Goal: Information Seeking & Learning: Find specific page/section

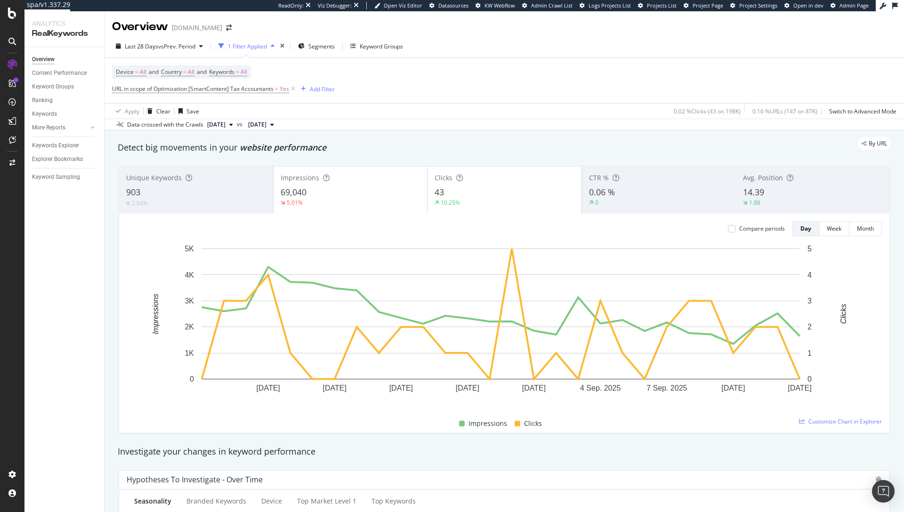
drag, startPoint x: 323, startPoint y: 149, endPoint x: 179, endPoint y: 149, distance: 144.5
click at [179, 149] on div "By URL" at bounding box center [499, 143] width 782 height 13
drag, startPoint x: 159, startPoint y: 146, endPoint x: 257, endPoint y: 147, distance: 98.4
click at [257, 147] on div "By URL" at bounding box center [499, 143] width 782 height 13
click at [484, 102] on div "Device = All and Country = All and Keywords = All URL in scope of Optimization …" at bounding box center [504, 80] width 784 height 45
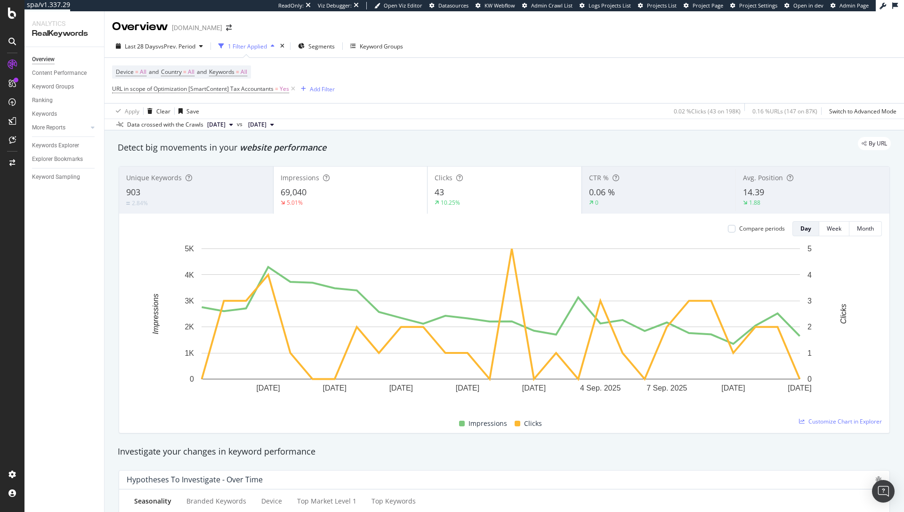
drag, startPoint x: 304, startPoint y: 148, endPoint x: 223, endPoint y: 150, distance: 81.5
click at [223, 149] on div "By URL" at bounding box center [499, 143] width 782 height 13
click at [314, 71] on div "Device = All and Country = All and Keywords = All URL in scope of Optimization …" at bounding box center [223, 80] width 223 height 30
drag, startPoint x: 348, startPoint y: 70, endPoint x: 334, endPoint y: 71, distance: 14.6
click at [348, 70] on div "Device = All and Country = All and Keywords = All URL in scope of Optimization …" at bounding box center [504, 80] width 784 height 45
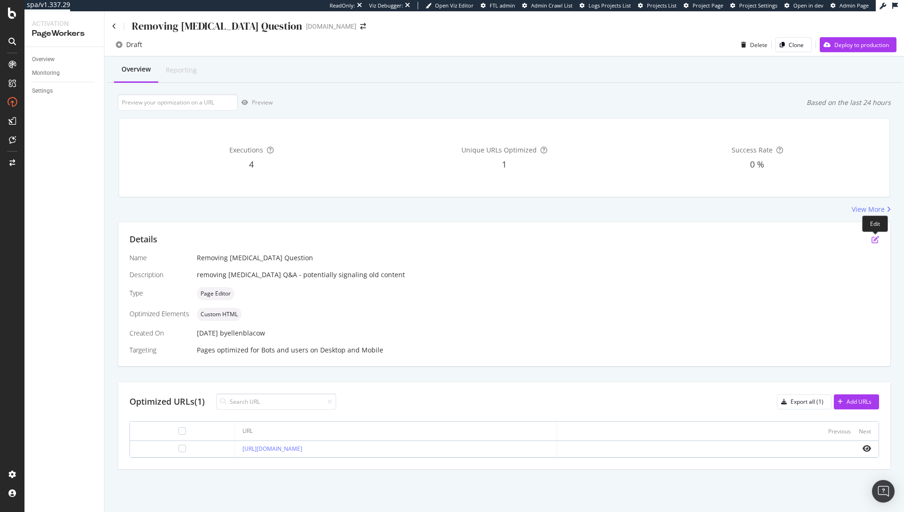
click at [877, 241] on icon "pen-to-square" at bounding box center [875, 240] width 8 height 8
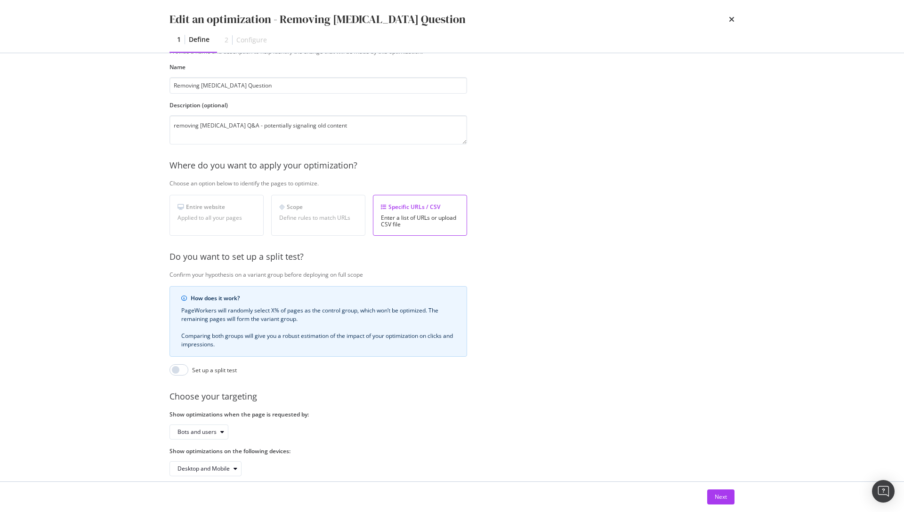
scroll to position [61, 0]
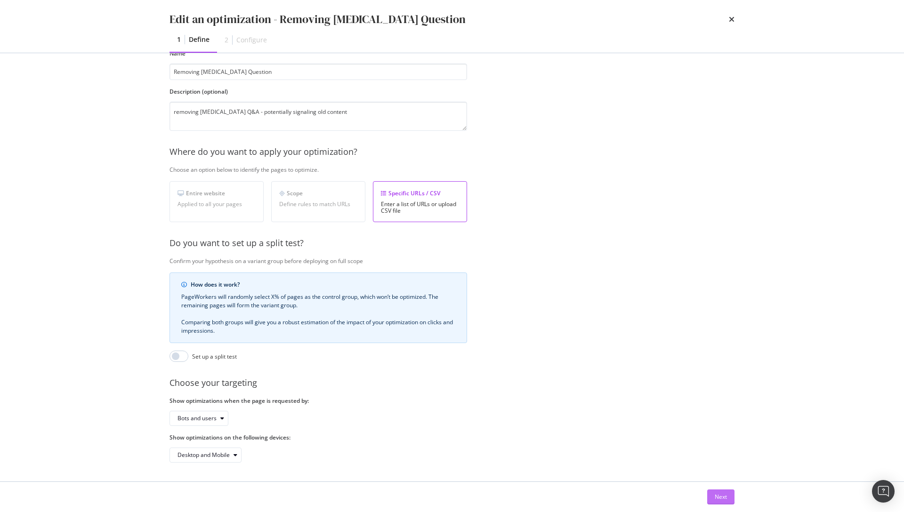
click at [719, 498] on div "Next" at bounding box center [721, 497] width 12 height 8
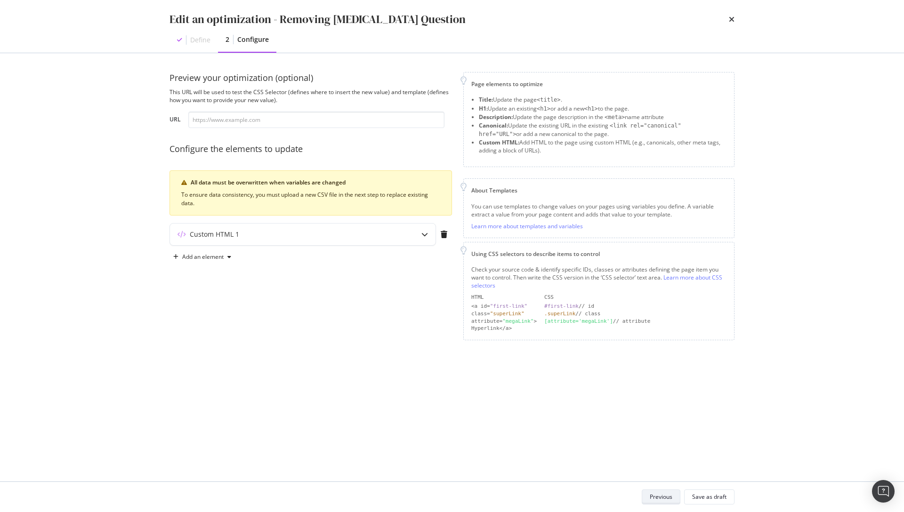
scroll to position [0, 0]
click at [347, 240] on div "Custom HTML 1" at bounding box center [302, 235] width 265 height 22
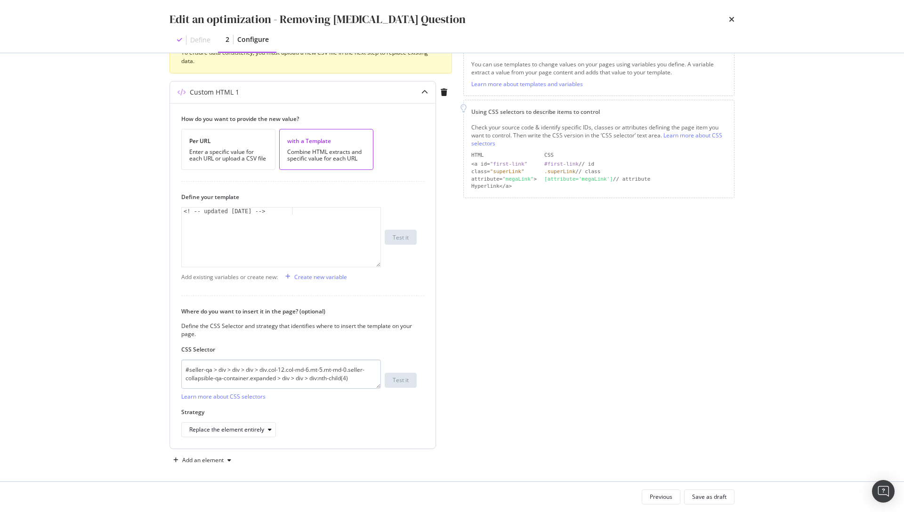
scroll to position [147, 0]
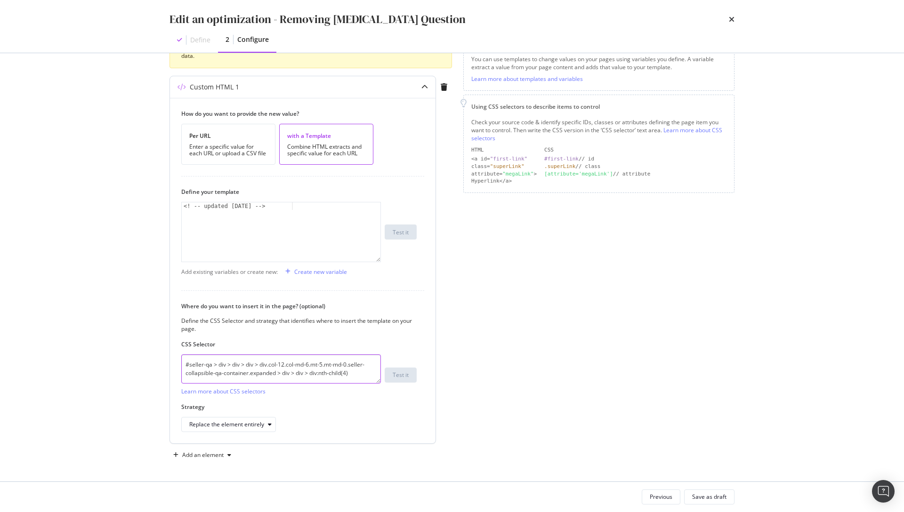
click at [265, 367] on textarea "#seller-qa > div > div > div > div.col-12.col-md-6.mt-5.mt-md-0.seller-collapsi…" at bounding box center [281, 368] width 200 height 29
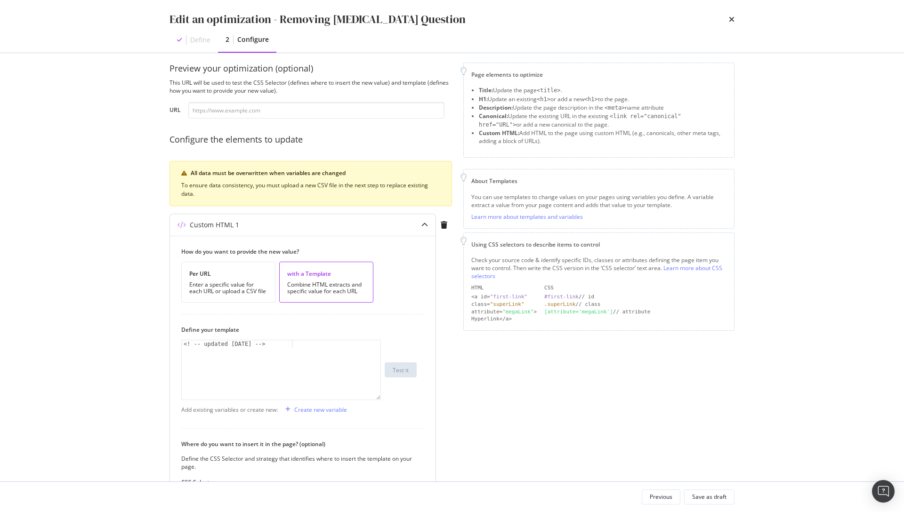
scroll to position [0, 0]
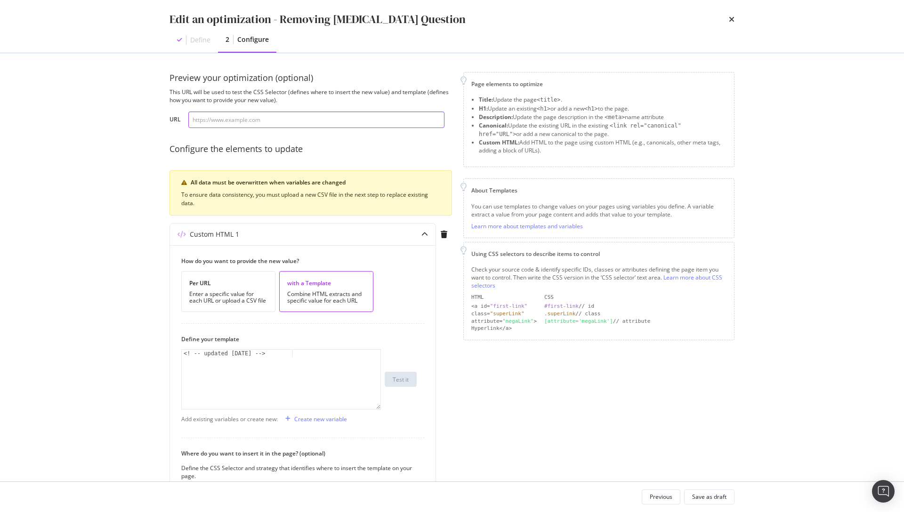
click at [242, 121] on input "modal" at bounding box center [316, 120] width 256 height 16
paste input "https://www.bark.com/en/us/wedding-cakes/"
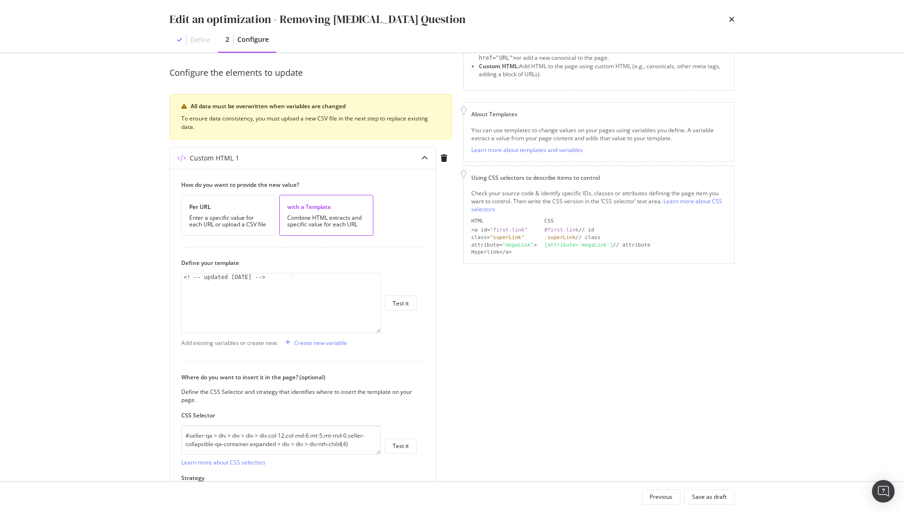
scroll to position [147, 0]
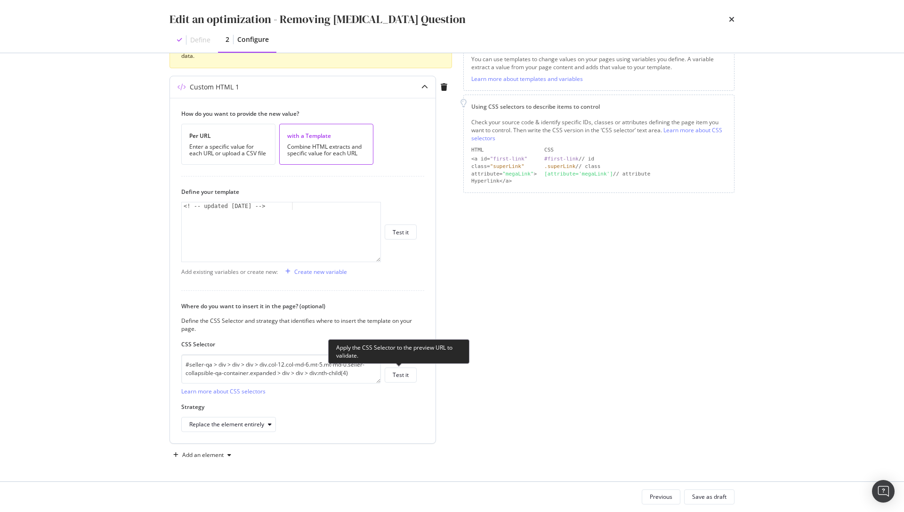
type input "https://www.bark.com/en/us/wedding-cakes/"
drag, startPoint x: 410, startPoint y: 367, endPoint x: 410, endPoint y: 375, distance: 8.1
click at [410, 368] on span "Test it" at bounding box center [399, 375] width 36 height 15
click at [406, 380] on div "Test it" at bounding box center [401, 375] width 16 height 13
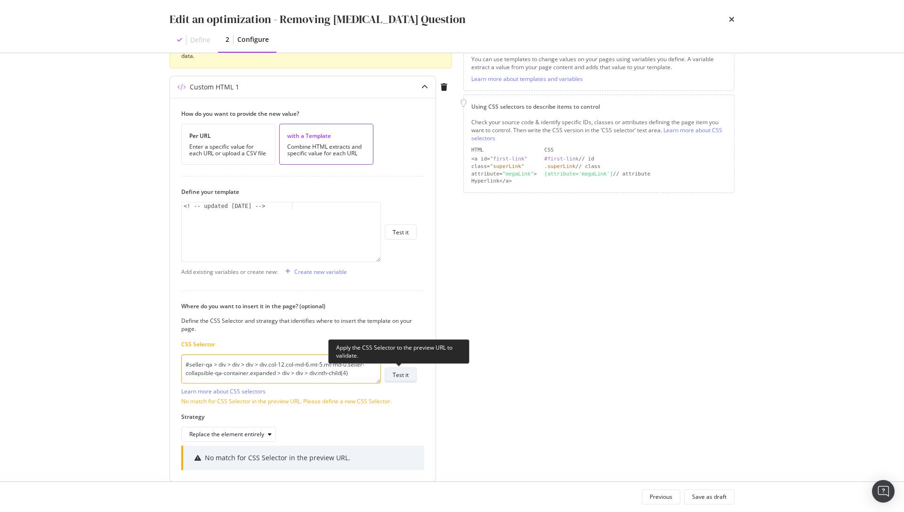
click at [402, 377] on div "Test it" at bounding box center [401, 375] width 16 height 8
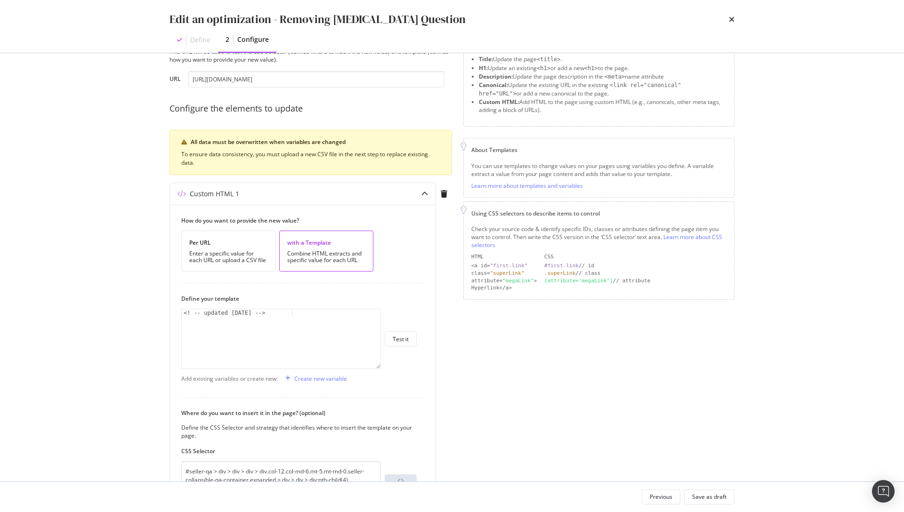
scroll to position [39, 0]
click at [282, 80] on input "https://www.bark.com/en/us/wedding-cakes/" at bounding box center [316, 81] width 256 height 16
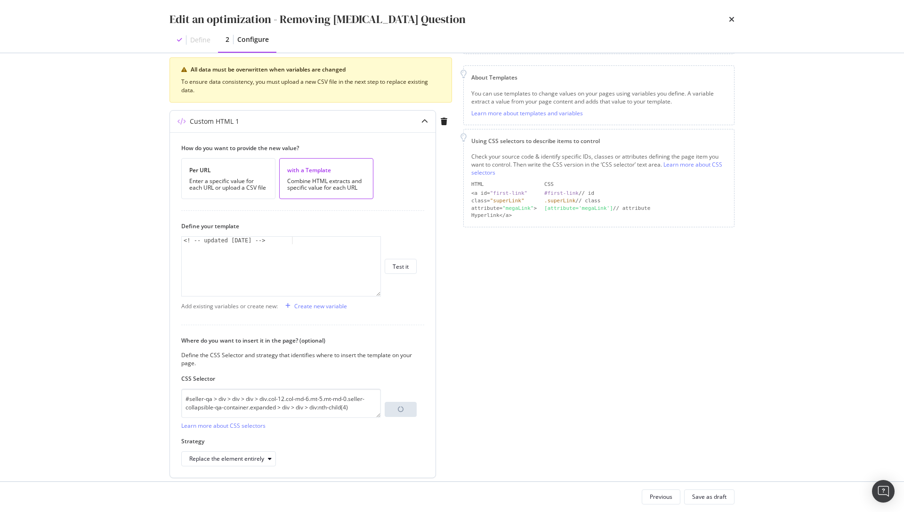
scroll to position [147, 0]
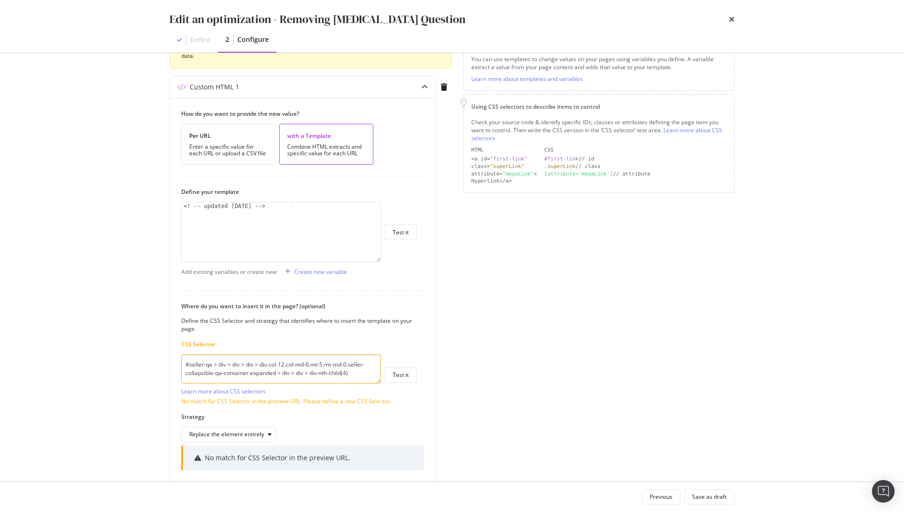
drag, startPoint x: 575, startPoint y: 265, endPoint x: 572, endPoint y: 261, distance: 5.0
click at [575, 263] on div "Page elements to optimize Title: Update the page <title> . H1: Update an existi…" at bounding box center [598, 213] width 271 height 576
click at [343, 366] on textarea "#seller-qa > div > div > div > div.col-12.col-md-6.mt-5.mt-md-0.seller-collapsi…" at bounding box center [281, 367] width 200 height 29
drag, startPoint x: 354, startPoint y: 370, endPoint x: 220, endPoint y: 357, distance: 134.8
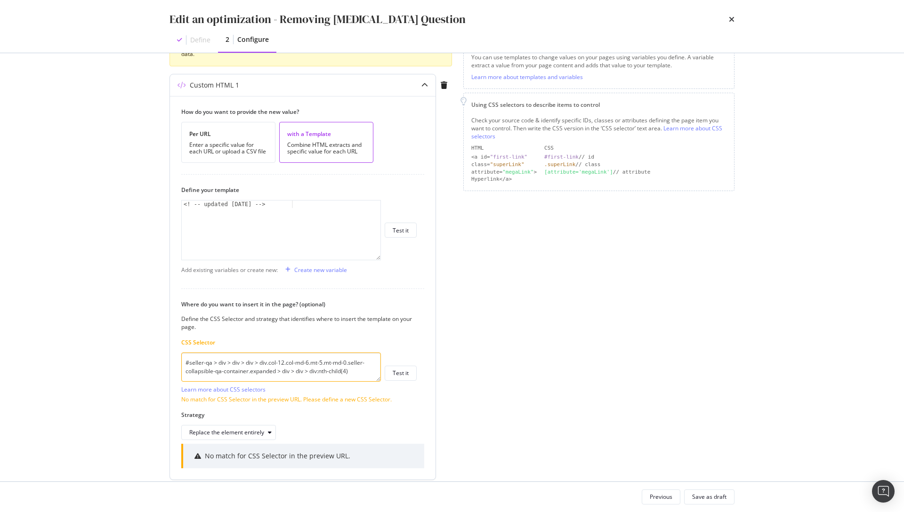
click at [220, 357] on textarea "#seller-qa > div > div > div > div.col-12.col-md-6.mt-5.mt-md-0.seller-collapsi…" at bounding box center [281, 367] width 200 height 29
click at [336, 360] on textarea "#seller-qa > div > div > div > div.col-12.col-md-6.mt-5.mt-md-0.seller-collapsi…" at bounding box center [281, 367] width 200 height 29
click at [366, 369] on textarea "#seller-qa > div > div > div > div.col-12.col-md-6.mt-5.mt-md-0.seller-collapsi…" at bounding box center [281, 367] width 200 height 29
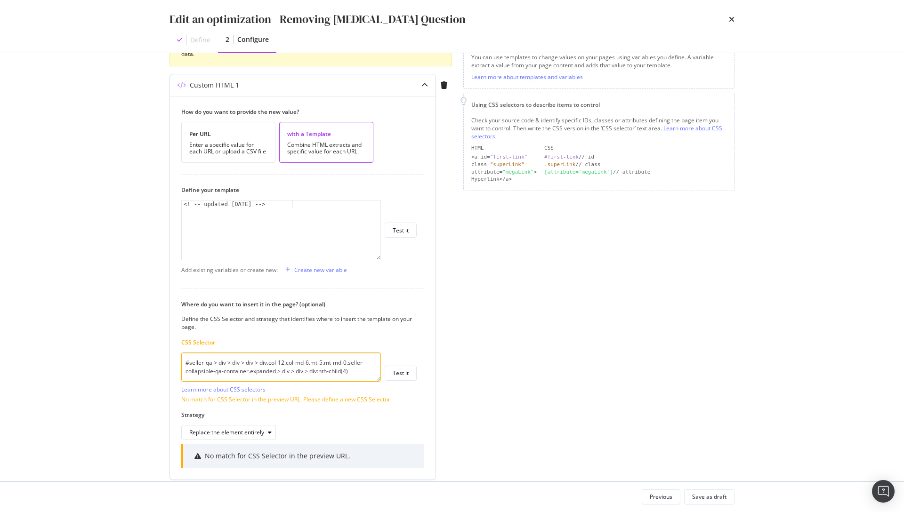
drag, startPoint x: 362, startPoint y: 371, endPoint x: 186, endPoint y: 359, distance: 176.9
click at [186, 359] on textarea "#seller-qa > div > div > div > div.col-12.col-md-6.mt-5.mt-md-0.seller-collapsi…" at bounding box center [281, 367] width 200 height 29
click at [521, 325] on div "Page elements to optimize Title: Update the page <title> . H1: Update an existi…" at bounding box center [598, 211] width 271 height 576
click at [483, 400] on div "Page elements to optimize Title: Update the page <title> . H1: Update an existi…" at bounding box center [598, 211] width 271 height 576
drag, startPoint x: 363, startPoint y: 371, endPoint x: 352, endPoint y: 342, distance: 31.0
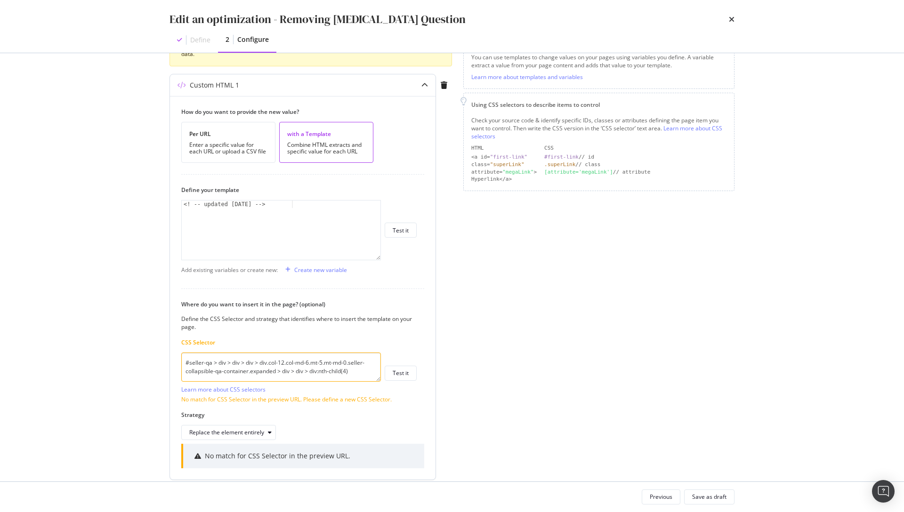
click at [339, 362] on textarea "#seller-qa > div > div > div > div.col-12.col-md-6.mt-5.mt-md-0.seller-collapsi…" at bounding box center [281, 367] width 200 height 29
click at [351, 362] on textarea "#seller-qa > div > div > div > div.col-12.col-md-6.mt-5.mt-md-0.seller-collapsi…" at bounding box center [281, 367] width 200 height 29
click at [357, 374] on textarea "#seller-qa > div > div > div > div.col-12.col-md-6.mt-5.mt-md-0.seller-collapsi…" at bounding box center [281, 367] width 200 height 29
type textarea "<! -- updated September 2025 -->"
click at [254, 228] on div "< ! -- updated September 2025 -->" at bounding box center [281, 238] width 199 height 74
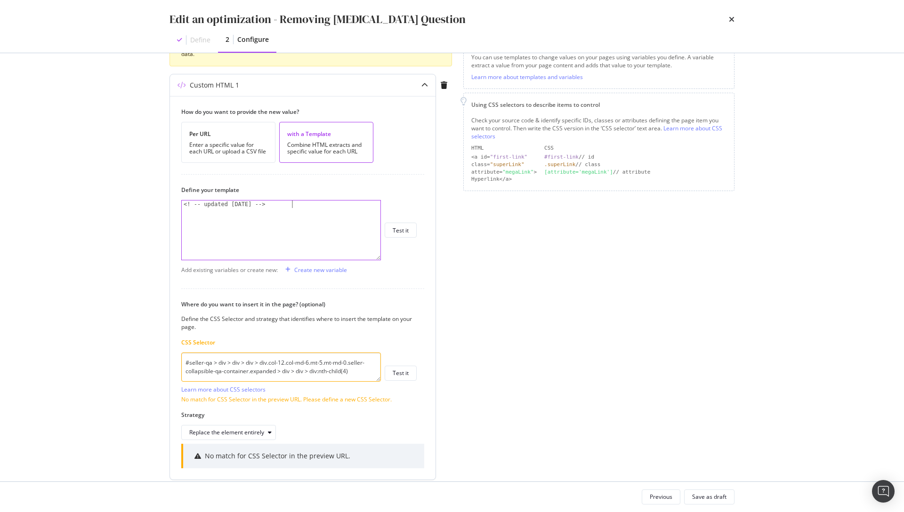
scroll to position [147, 0]
drag, startPoint x: 317, startPoint y: 215, endPoint x: 173, endPoint y: 205, distance: 144.8
click at [173, 205] on div "How do you want to provide the new value? Per URL Enter a specific value for ea…" at bounding box center [302, 290] width 265 height 384
click at [378, 281] on div "How do you want to provide the new value? Per URL Enter a specific value for ea…" at bounding box center [302, 290] width 265 height 384
click at [312, 227] on div "< ! -- updated September 2025 -->" at bounding box center [281, 239] width 199 height 74
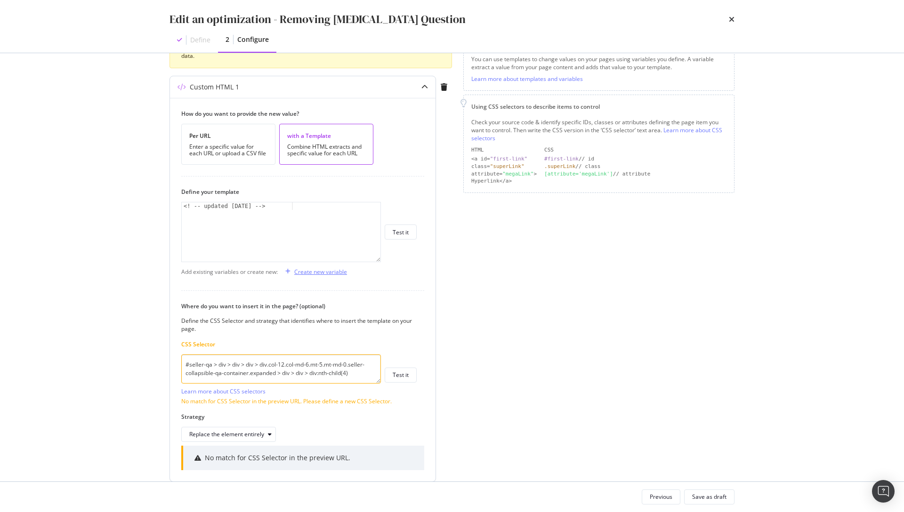
click at [327, 271] on div "Create new variable" at bounding box center [320, 272] width 53 height 8
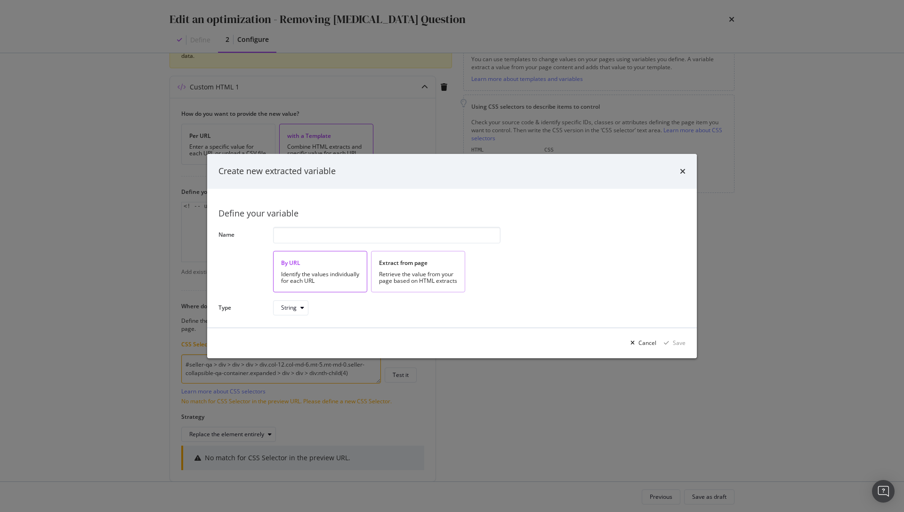
click at [386, 276] on div "Retrieve the value from your page based on HTML extracts" at bounding box center [418, 277] width 78 height 13
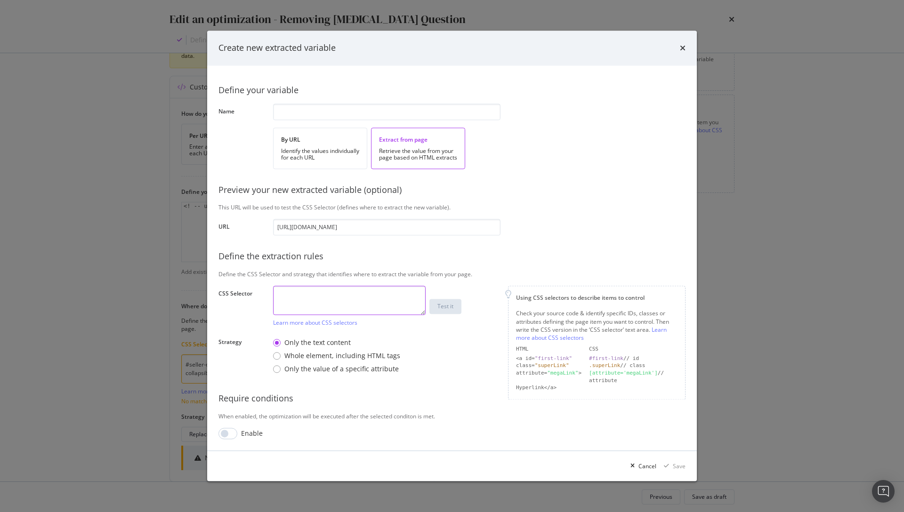
click at [297, 297] on textarea "modal" at bounding box center [349, 300] width 153 height 29
paste textarea "class="question-answer-block""
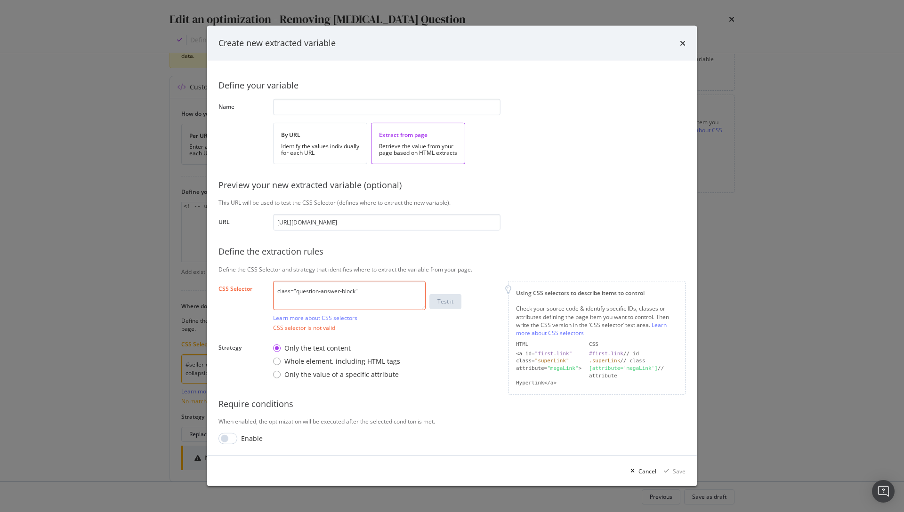
click at [370, 290] on textarea "class="question-answer-block"" at bounding box center [349, 295] width 153 height 29
click at [305, 292] on textarea "class="question-answer-block"" at bounding box center [349, 295] width 153 height 29
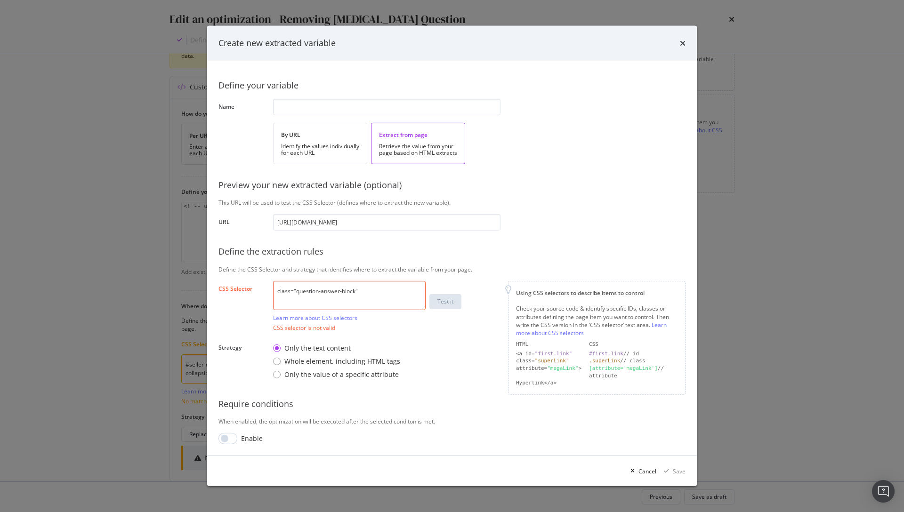
drag, startPoint x: 297, startPoint y: 291, endPoint x: 262, endPoint y: 291, distance: 34.8
click at [0, 0] on div "CSS Selector class="question-answer-block" Learn more about CSS selectors Test …" at bounding box center [0, 0] width 0 height 0
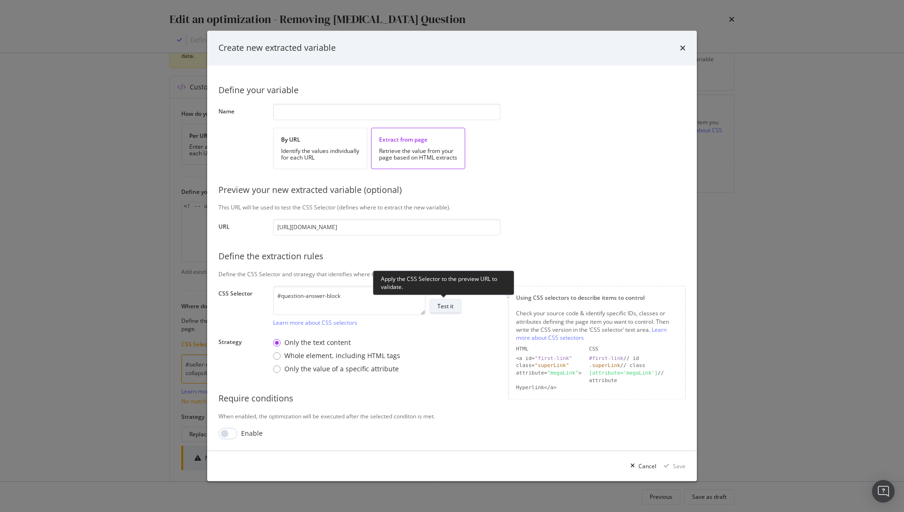
click at [445, 309] on div "Test it" at bounding box center [445, 307] width 16 height 8
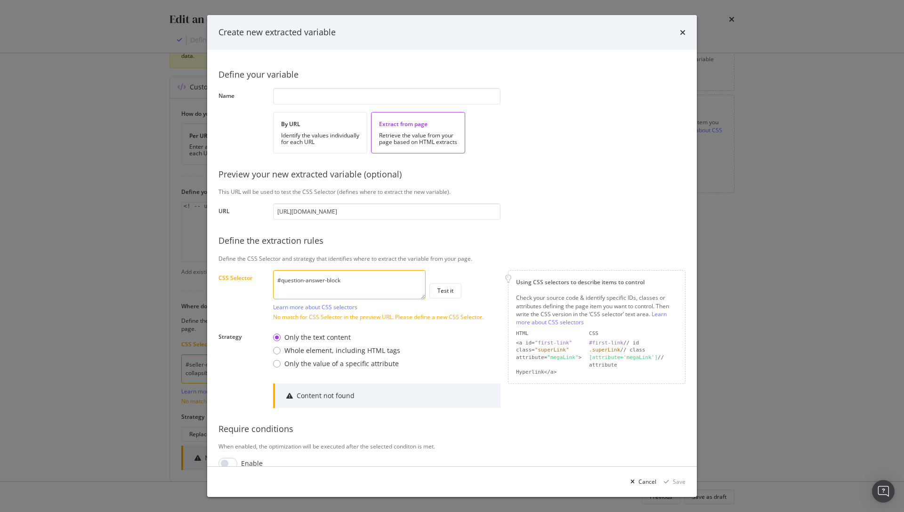
click at [345, 284] on textarea "#question-answer-block" at bounding box center [349, 284] width 153 height 29
paste textarea "seller-qa > div > div > div > div.col-12.col-md-6.mt-5.mt-md-0.seller-collapsib…"
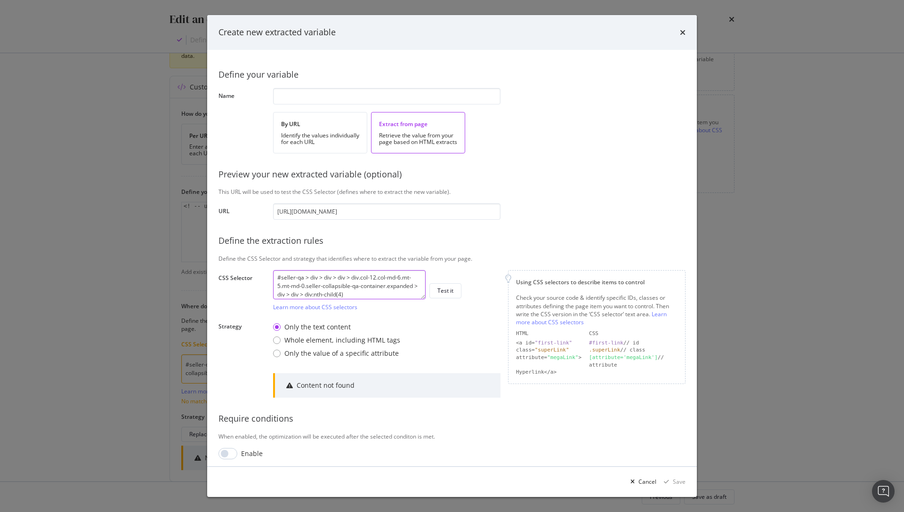
scroll to position [0, 0]
drag, startPoint x: 352, startPoint y: 278, endPoint x: 281, endPoint y: 281, distance: 70.2
click at [281, 281] on textarea "#seller-qa > div > div > div > div.col-12.col-md-6.mt-5.mt-md-0.seller-collapsi…" at bounding box center [349, 284] width 153 height 29
drag, startPoint x: 282, startPoint y: 281, endPoint x: 366, endPoint y: 283, distance: 83.8
click at [366, 283] on textarea "#div.col-12.col-md-6.mt-5.mt-md-0.seller-collapsible-qa-container.expanded > di…" at bounding box center [349, 284] width 153 height 29
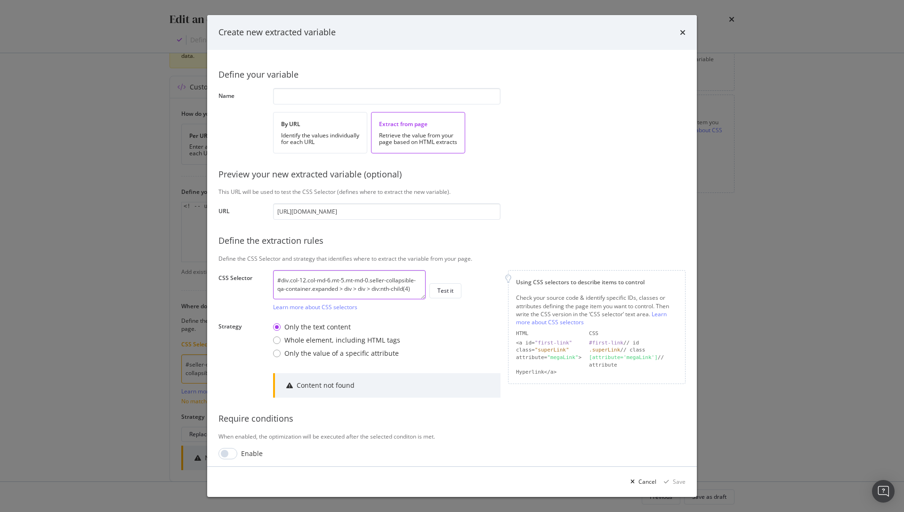
click at [367, 285] on textarea "#div.col-12.col-md-6.mt-5.mt-md-0.seller-collapsible-qa-container.expanded > di…" at bounding box center [349, 284] width 153 height 29
click at [436, 292] on button "Test it" at bounding box center [445, 290] width 32 height 15
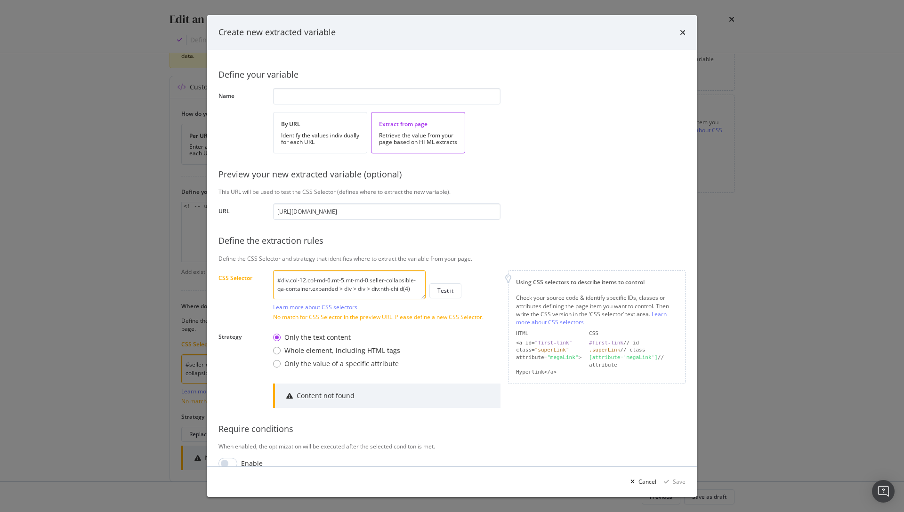
click at [408, 291] on textarea "#div.col-12.col-md-6.mt-5.mt-md-0.seller-collapsible-qa-container.expanded > di…" at bounding box center [349, 284] width 153 height 29
paste textarea "seller-qa > div > div > div > div.col-12.col-md-6.mt-5.mt-md-0.seller-collapsib…"
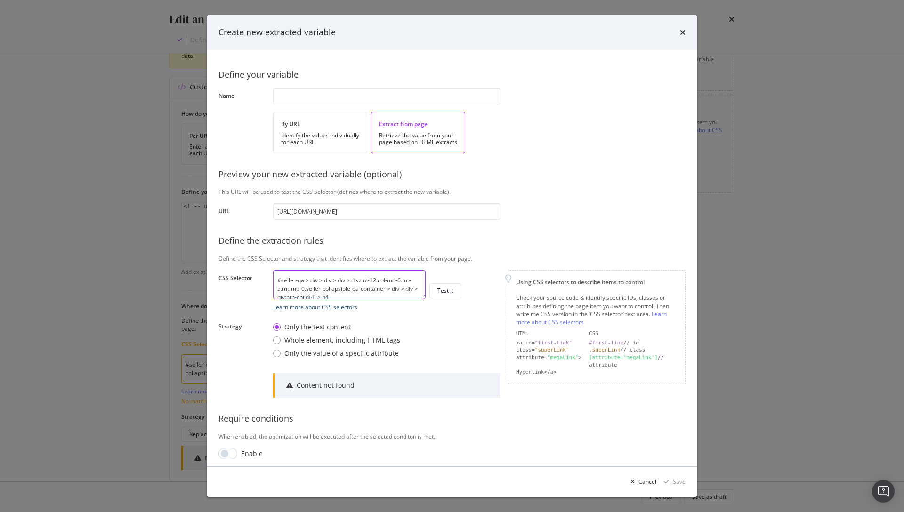
scroll to position [3, 0]
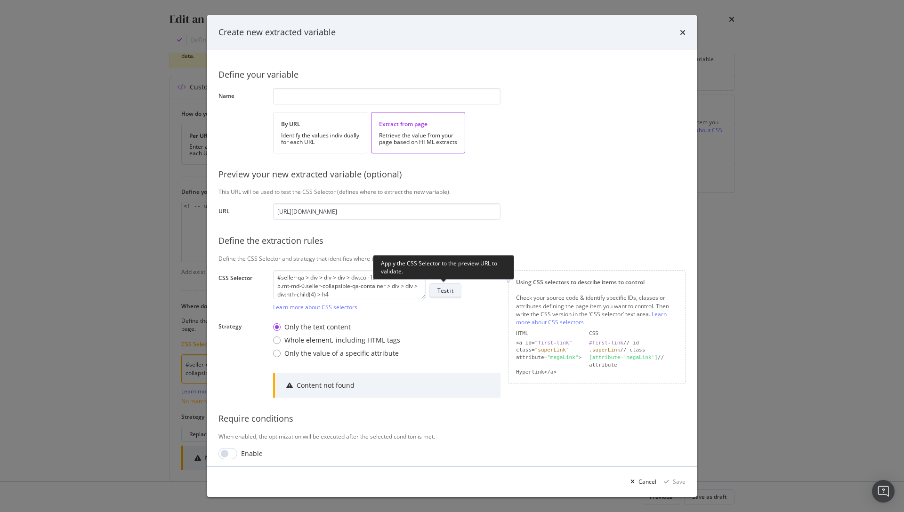
click at [440, 294] on div "Test it" at bounding box center [445, 291] width 16 height 8
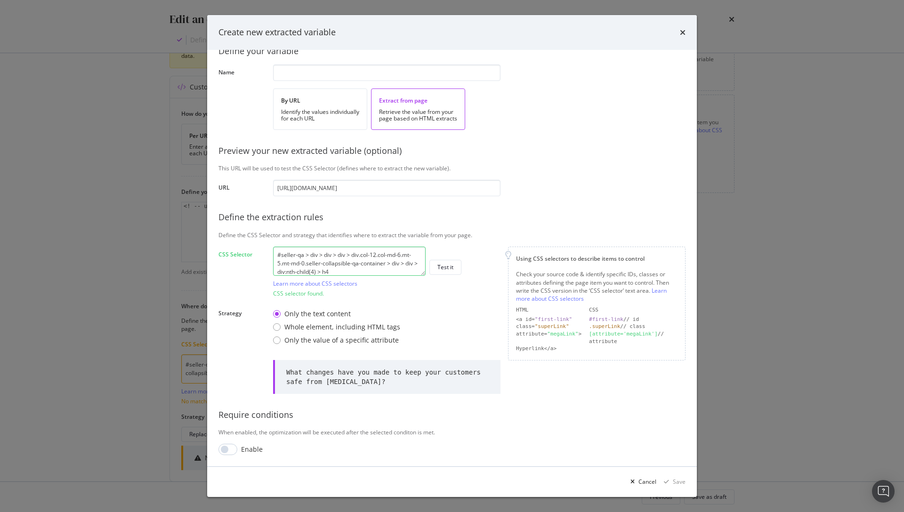
scroll to position [0, 0]
drag, startPoint x: 282, startPoint y: 255, endPoint x: 332, endPoint y: 255, distance: 49.9
click at [332, 255] on textarea "#seller-qa > div > div > div > div.col-12.col-md-6.mt-5.mt-md-0.seller-collapsi…" at bounding box center [349, 261] width 153 height 29
drag, startPoint x: 281, startPoint y: 255, endPoint x: 351, endPoint y: 254, distance: 70.6
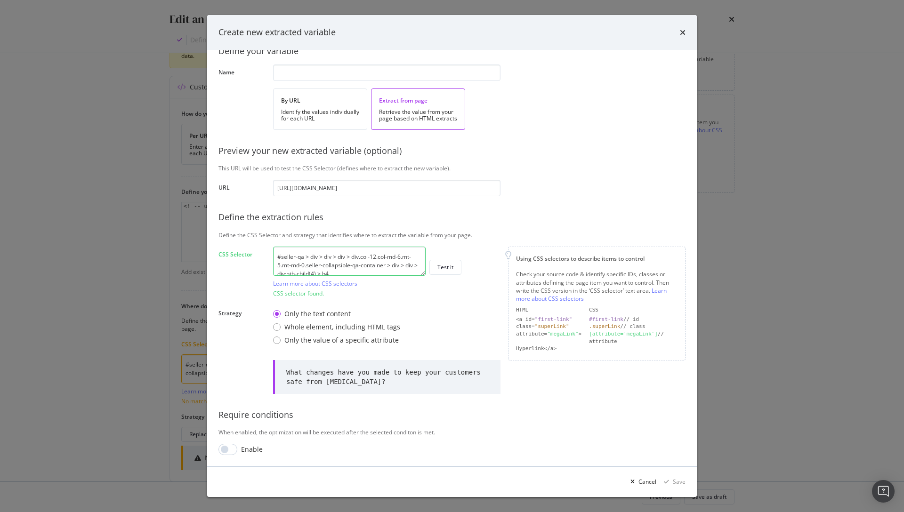
click at [351, 254] on textarea "#seller-qa > div > div > div > div.col-12.col-md-6.mt-5.mt-md-0.seller-collapsi…" at bounding box center [349, 261] width 153 height 29
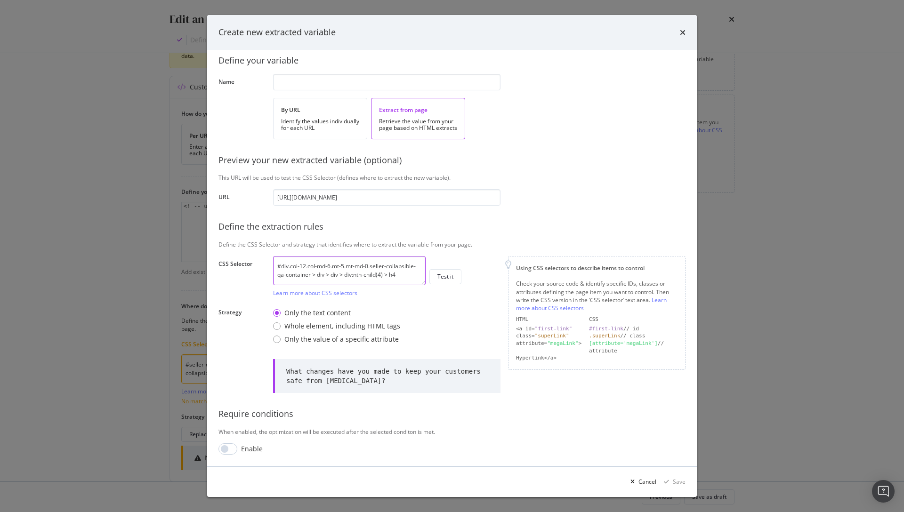
scroll to position [14, 0]
click at [444, 284] on button "Test it" at bounding box center [445, 276] width 32 height 15
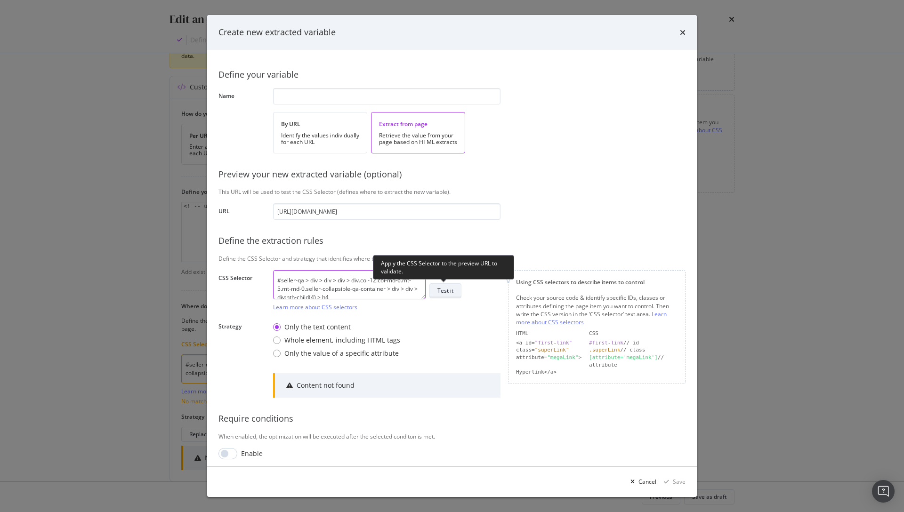
type textarea "#seller-qa > div > div > div > div.col-12.col-md-6.mt-5.mt-md-0.seller-collapsi…"
click at [451, 291] on div "Test it" at bounding box center [445, 291] width 16 height 8
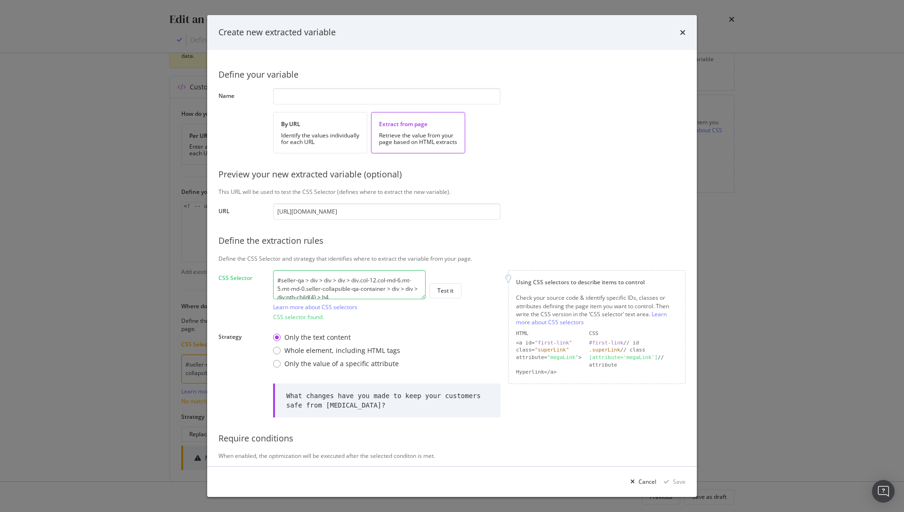
click at [376, 287] on textarea "#seller-qa > div > div > div > div.col-12.col-md-6.mt-5.mt-md-0.seller-collapsi…" at bounding box center [349, 284] width 153 height 29
click at [682, 35] on icon "times" at bounding box center [683, 33] width 6 height 8
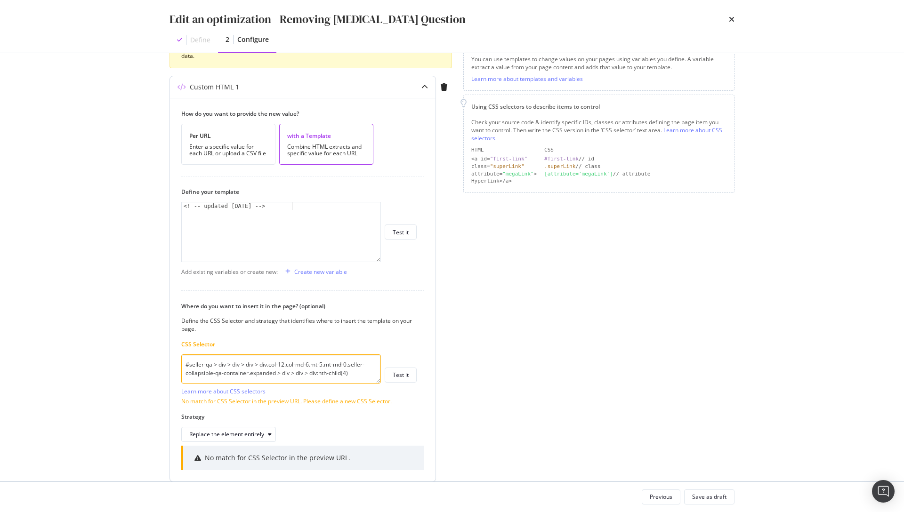
click at [250, 375] on textarea "#seller-qa > div > div > div > div.col-12.col-md-6.mt-5.mt-md-0.seller-collapsi…" at bounding box center [281, 368] width 200 height 29
paste textarea "> h4"
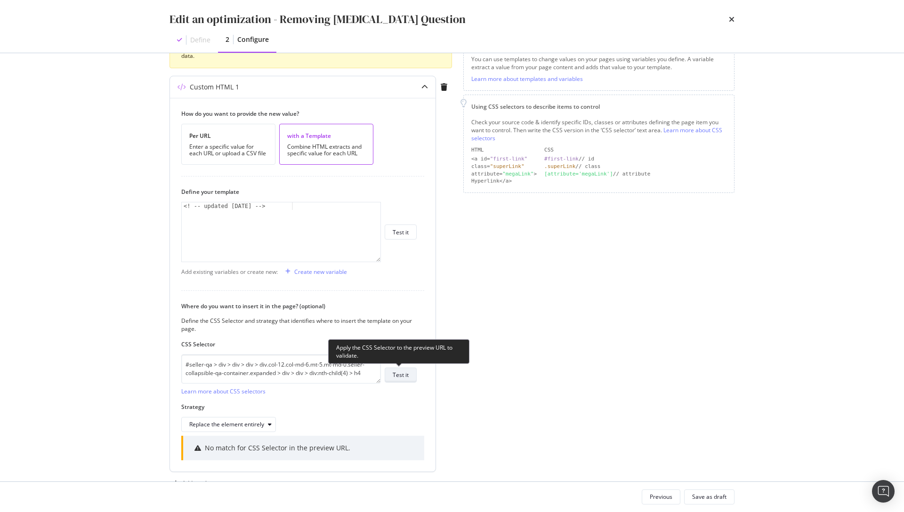
click at [400, 372] on div "Test it" at bounding box center [401, 375] width 16 height 8
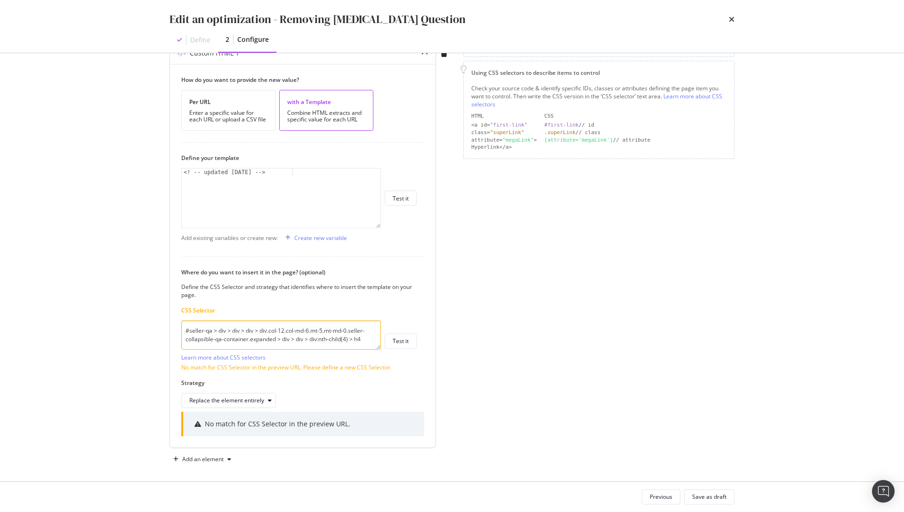
scroll to position [185, 0]
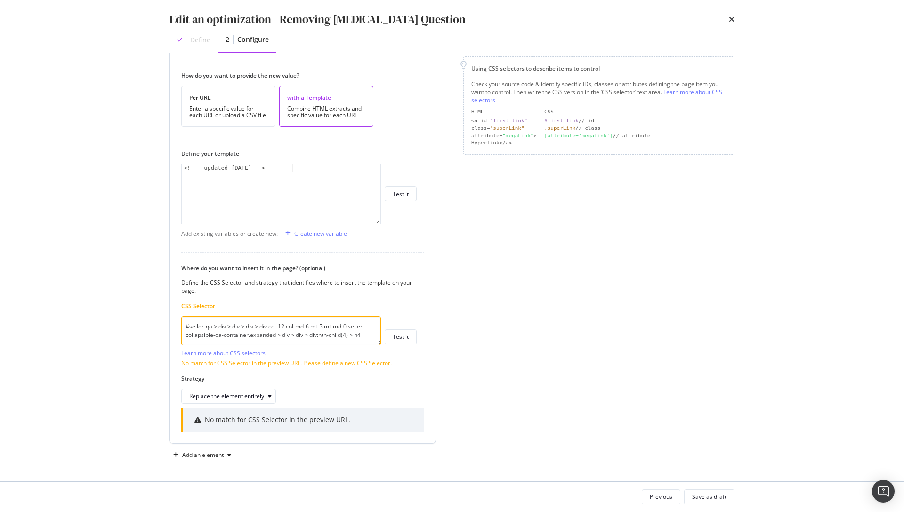
click at [312, 338] on textarea "#seller-qa > div > div > div > div.col-12.col-md-6.mt-5.mt-md-0.seller-collapsi…" at bounding box center [281, 330] width 200 height 29
click at [238, 332] on textarea "#seller-qa > div > div > div > div.col-12.col-md-6.mt-5.mt-md-0.seller-collapsi…" at bounding box center [281, 330] width 200 height 29
click at [235, 321] on textarea "#seller-qa > div > div > div > div.col-12.col-md-6.mt-5.mt-md-0.seller-collapsi…" at bounding box center [281, 330] width 200 height 29
click at [323, 328] on textarea "#seller-qa > div > div > div > div.col-12.col-md-6.mt-5.mt-md-0.seller-collapsi…" at bounding box center [281, 330] width 200 height 29
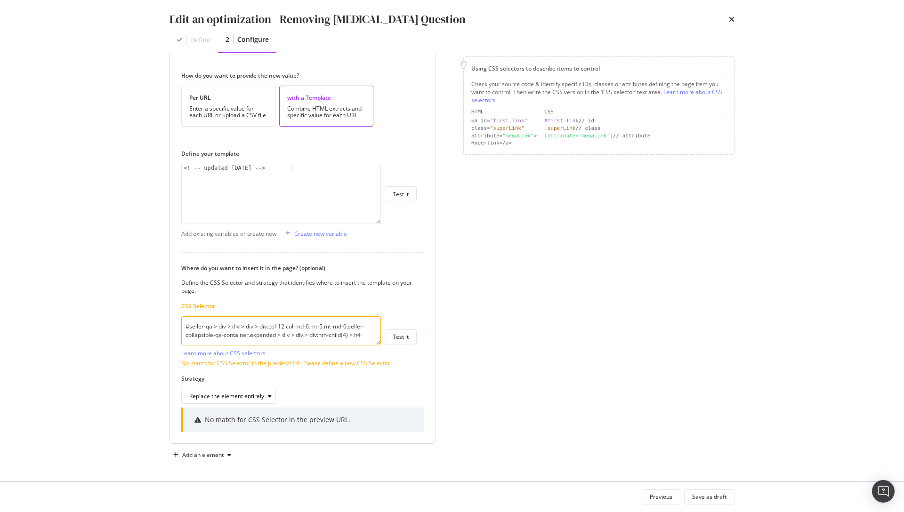
click at [323, 328] on textarea "#seller-qa > div > div > div > div.col-12.col-md-6.mt-5.mt-md-0.seller-collapsi…" at bounding box center [281, 330] width 200 height 29
paste textarea "modal"
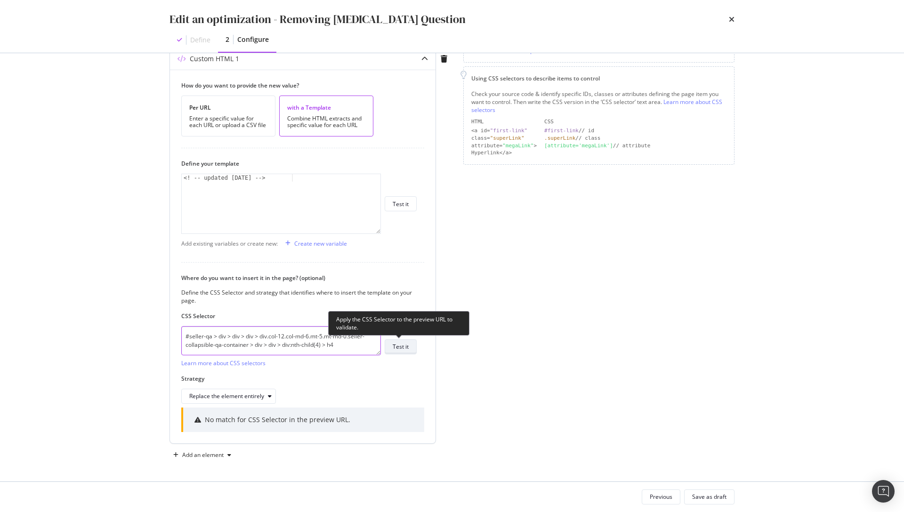
type textarea "#seller-qa > div > div > div > div.col-12.col-md-6.mt-5.mt-md-0.seller-collapsi…"
click at [398, 346] on div "Test it" at bounding box center [401, 347] width 16 height 8
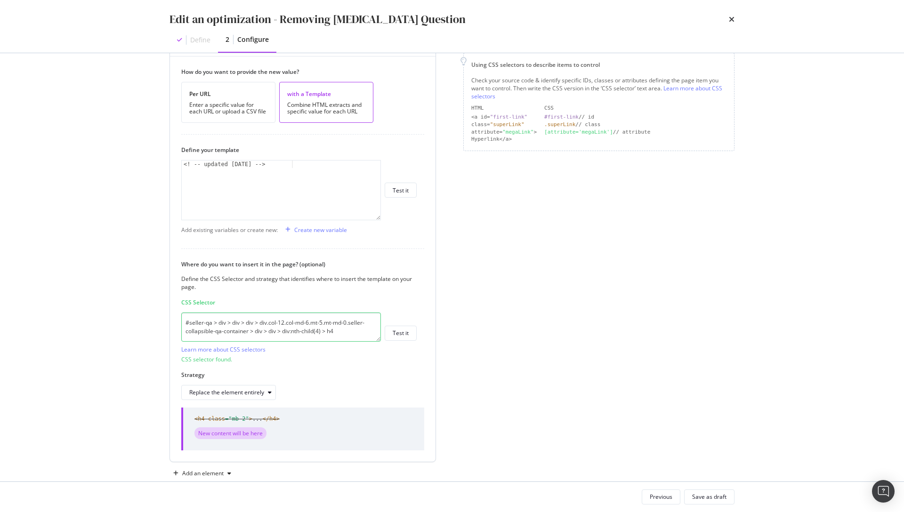
scroll to position [207, 0]
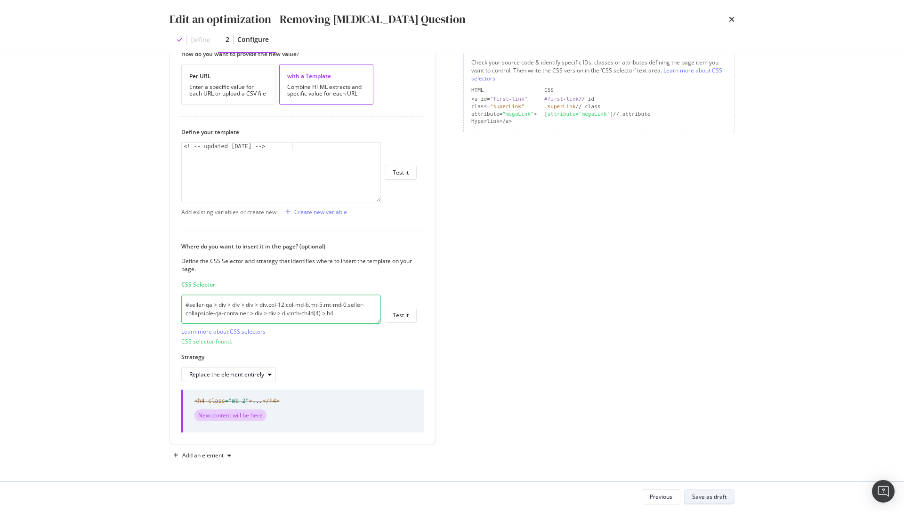
click at [701, 499] on div "Save as draft" at bounding box center [709, 497] width 34 height 8
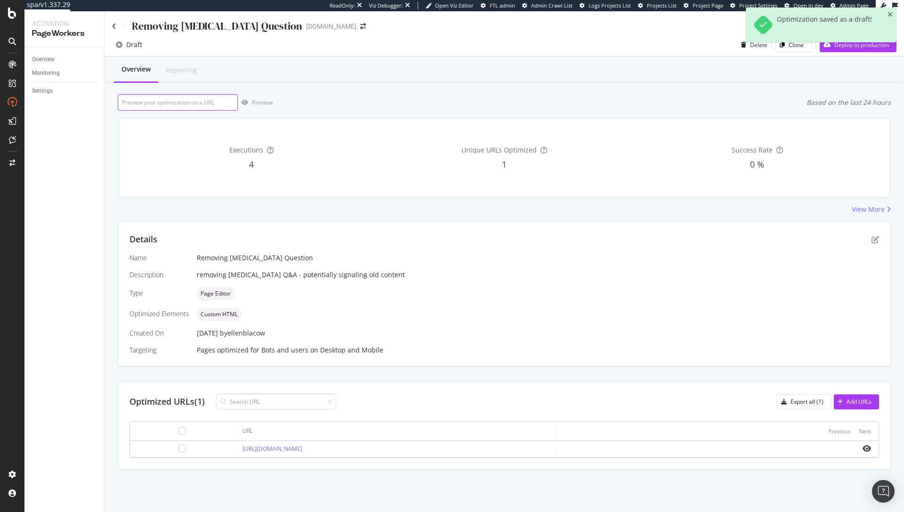
click at [178, 103] on input "url" at bounding box center [178, 102] width 120 height 16
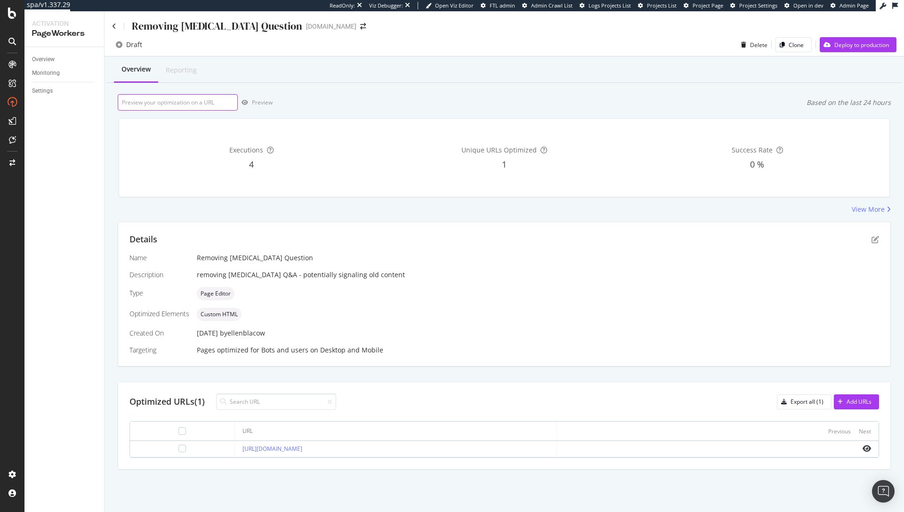
click at [197, 97] on input "url" at bounding box center [178, 102] width 120 height 16
paste input "[URL][DOMAIN_NAME]"
type input "[URL][DOMAIN_NAME]"
click at [251, 102] on div "button" at bounding box center [245, 103] width 14 height 6
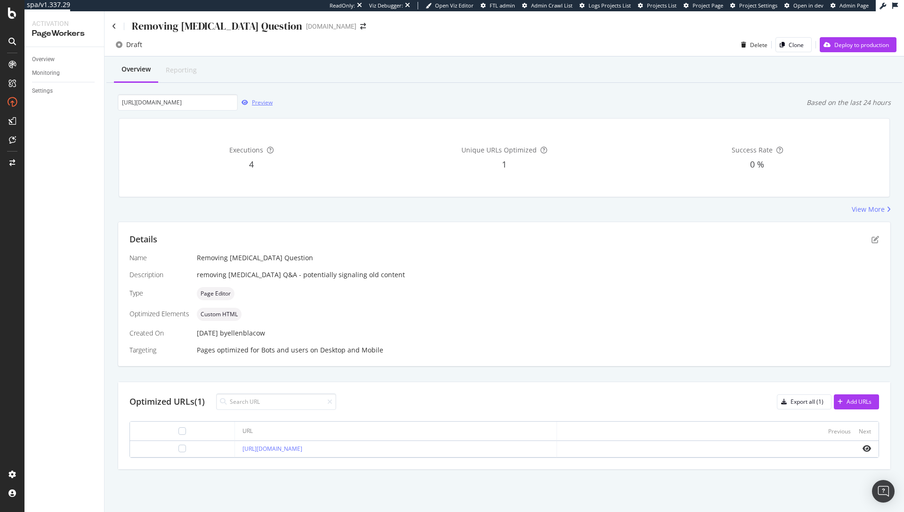
scroll to position [0, 0]
drag, startPoint x: 829, startPoint y: 279, endPoint x: 810, endPoint y: 306, distance: 33.4
click at [829, 279] on div "removing [MEDICAL_DATA] Q&A - potentially signaling old content" at bounding box center [538, 274] width 682 height 9
click at [875, 241] on icon "pen-to-square" at bounding box center [875, 240] width 8 height 8
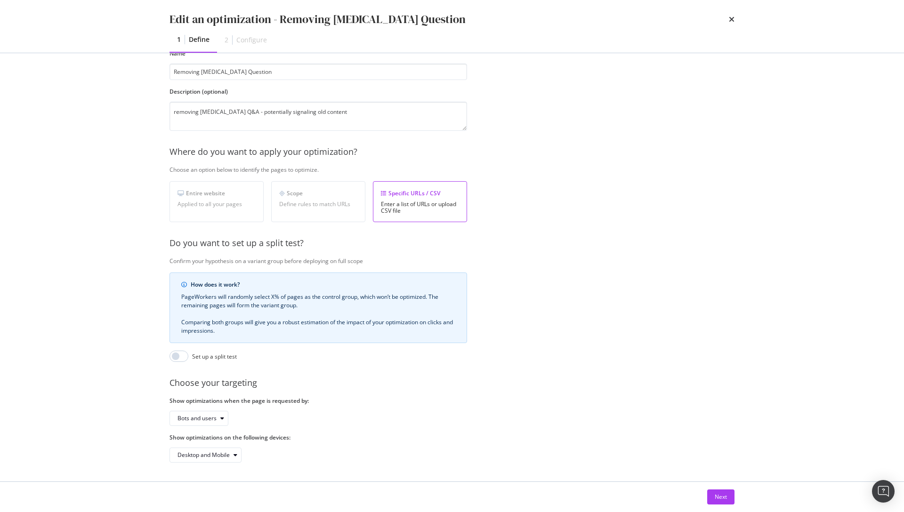
scroll to position [61, 0]
click at [710, 494] on button "Next" at bounding box center [720, 497] width 27 height 15
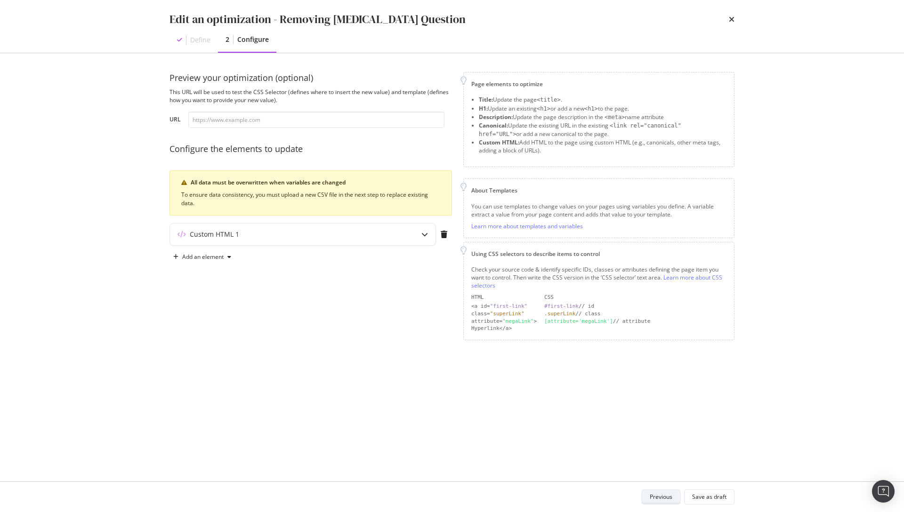
scroll to position [0, 0]
click at [306, 235] on div "Custom HTML 1" at bounding box center [284, 234] width 228 height 9
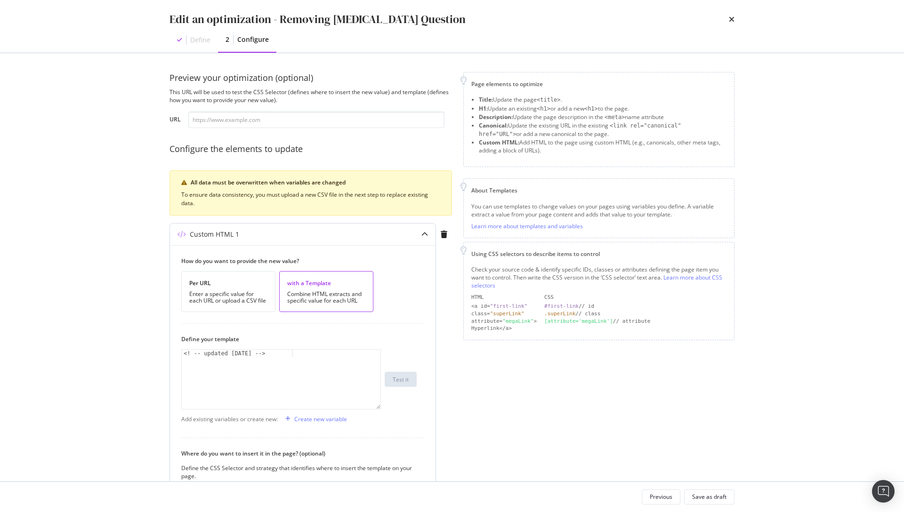
scroll to position [147, 0]
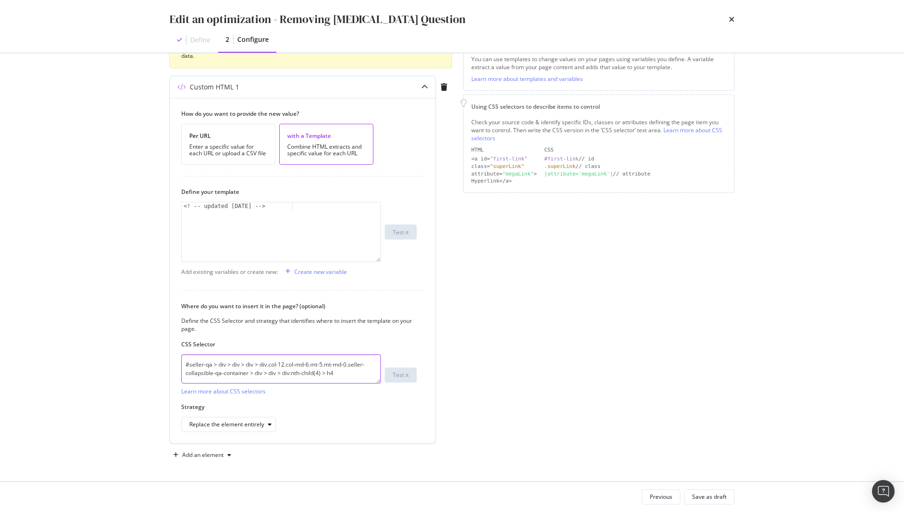
drag, startPoint x: 340, startPoint y: 374, endPoint x: 323, endPoint y: 376, distance: 17.5
click at [323, 376] on textarea "#seller-qa > div > div > div > div.col-12.col-md-6.mt-5.mt-md-0.seller-collapsi…" at bounding box center [281, 368] width 200 height 29
type textarea "#seller-qa > div > div > div > div.col-12.col-md-6.mt-5.mt-md-0.seller-collapsi…"
click at [453, 345] on div "Preview your optimization (optional) This URL will be used to test the CSS Sele…" at bounding box center [451, 194] width 565 height 538
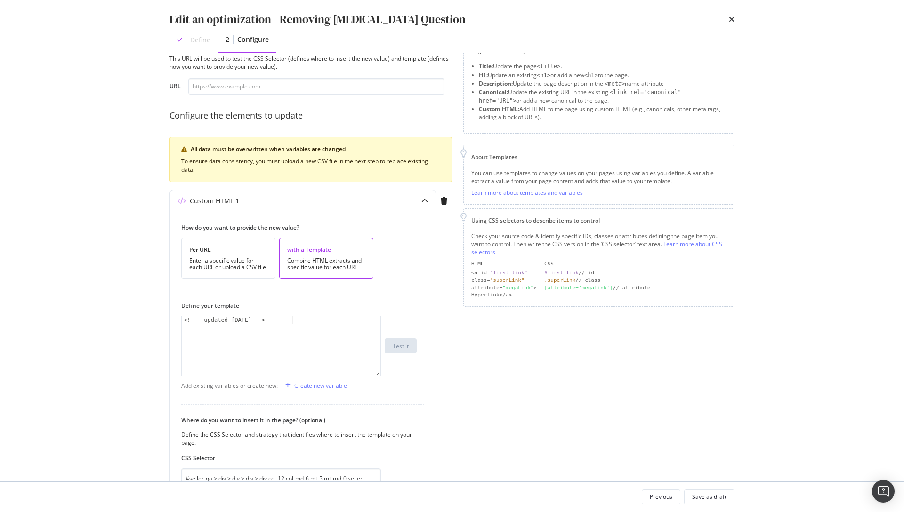
scroll to position [27, 0]
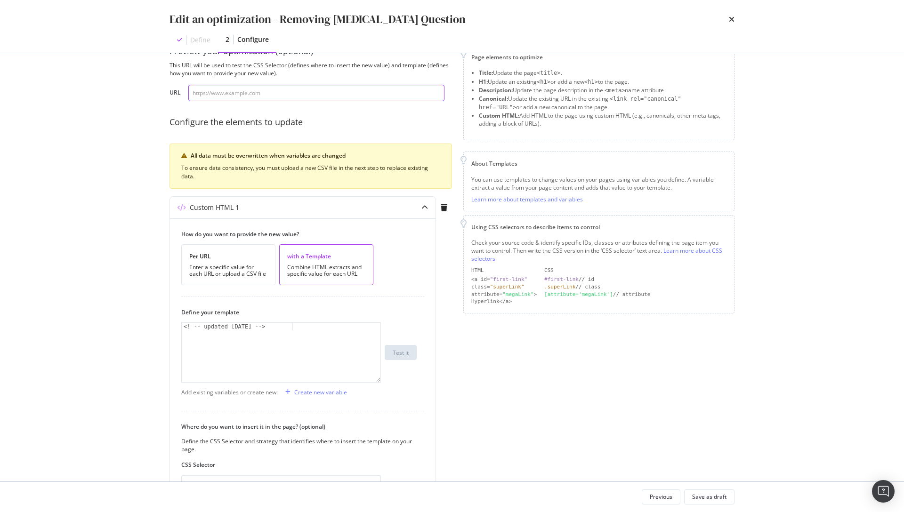
click at [241, 100] on input "modal" at bounding box center [316, 93] width 256 height 16
paste input "[URL][DOMAIN_NAME]"
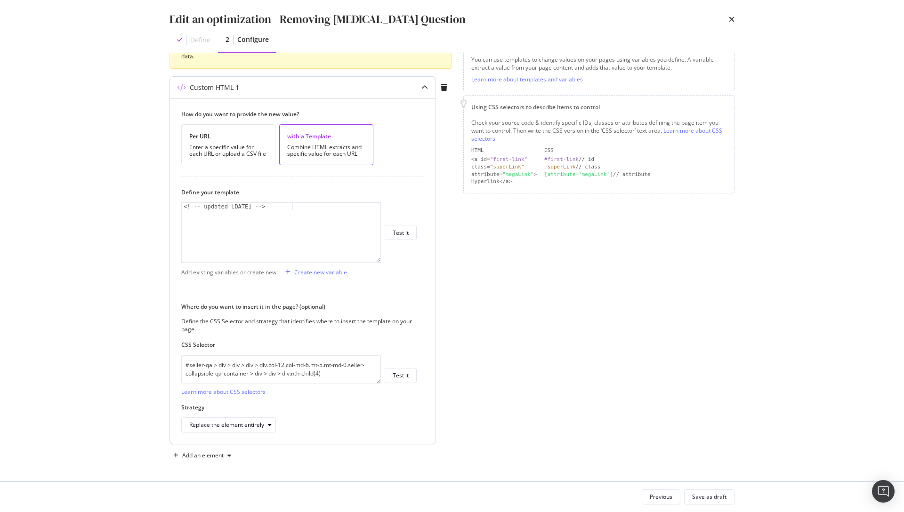
scroll to position [147, 0]
type input "[URL][DOMAIN_NAME]"
click at [410, 377] on button "Test it" at bounding box center [401, 375] width 32 height 15
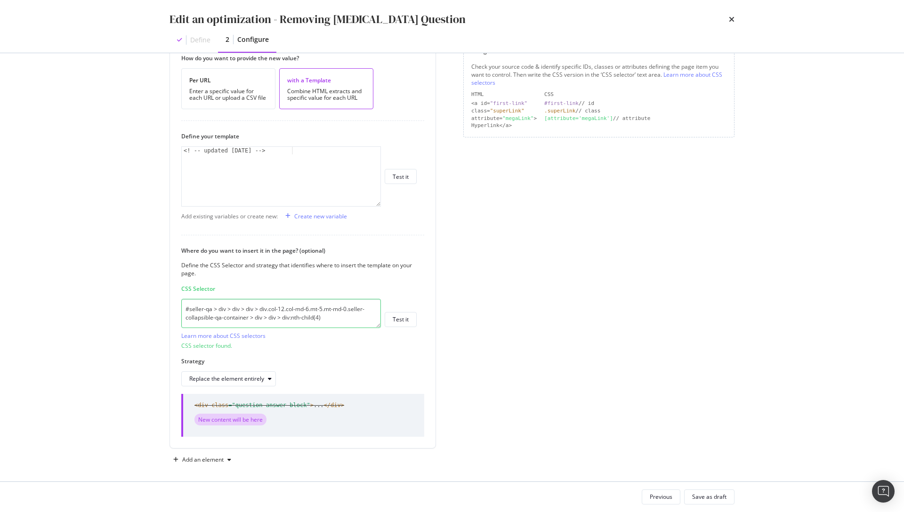
scroll to position [207, 0]
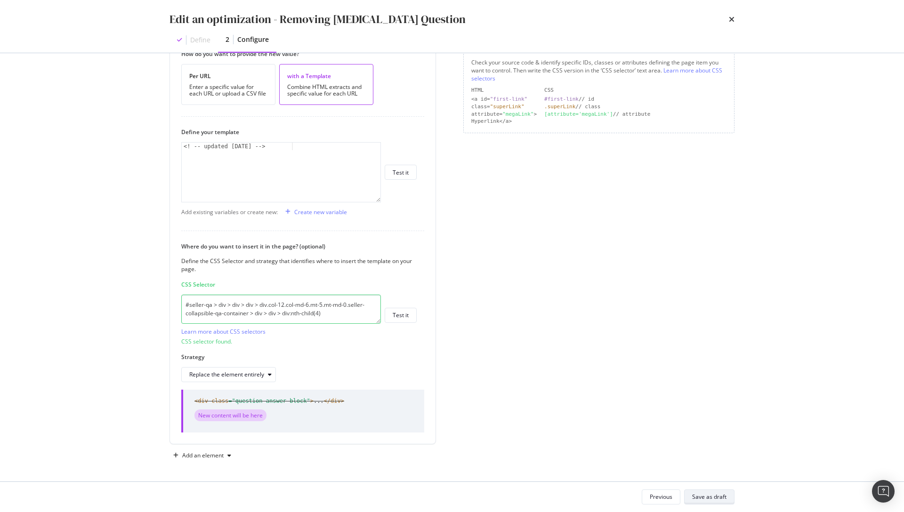
click at [711, 501] on div "Save as draft" at bounding box center [709, 496] width 34 height 13
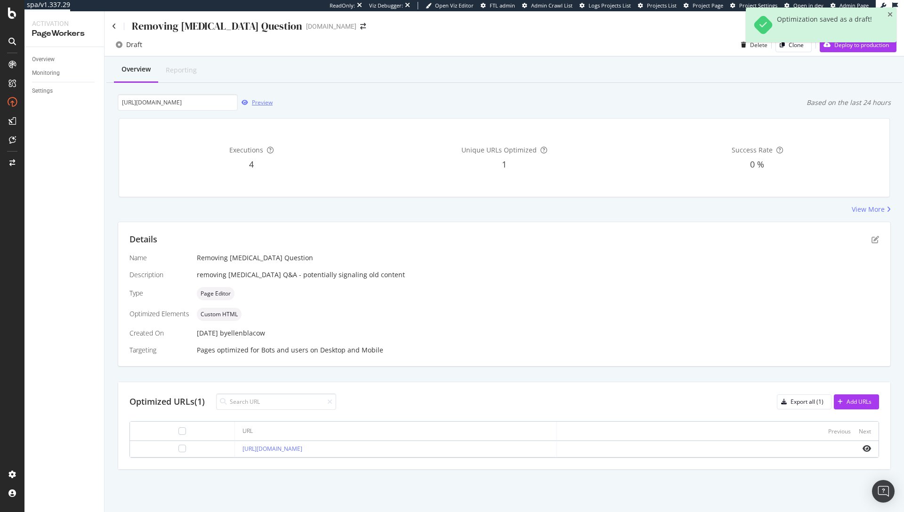
click at [269, 104] on div "Preview" at bounding box center [262, 102] width 21 height 8
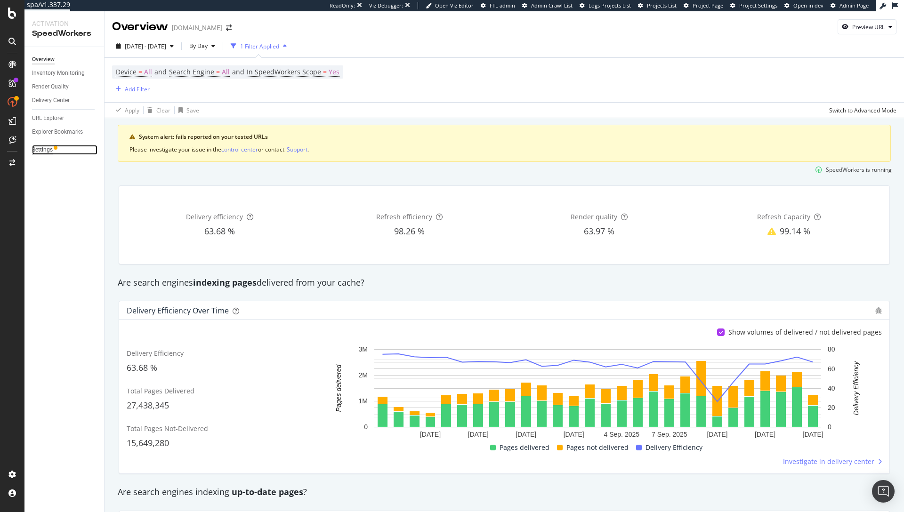
click at [43, 149] on div "Settings" at bounding box center [42, 150] width 21 height 10
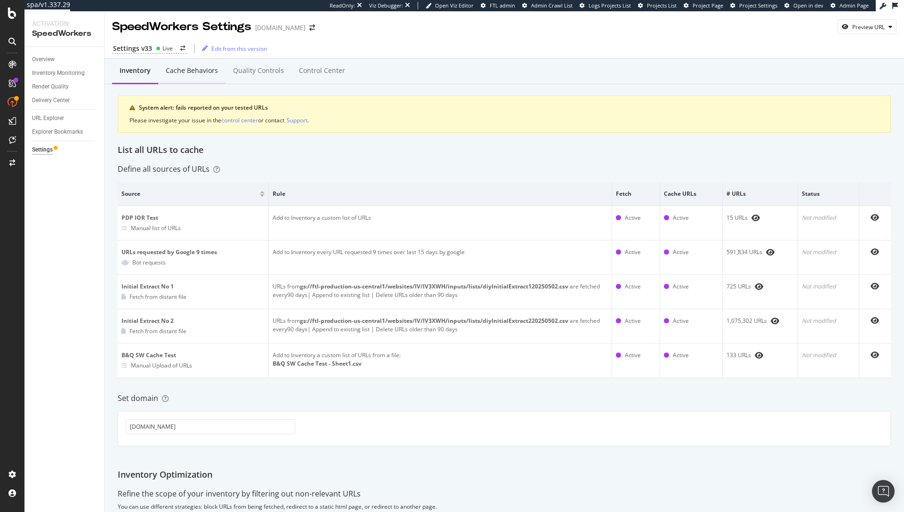
click at [177, 71] on div "Cache behaviors" at bounding box center [192, 70] width 52 height 9
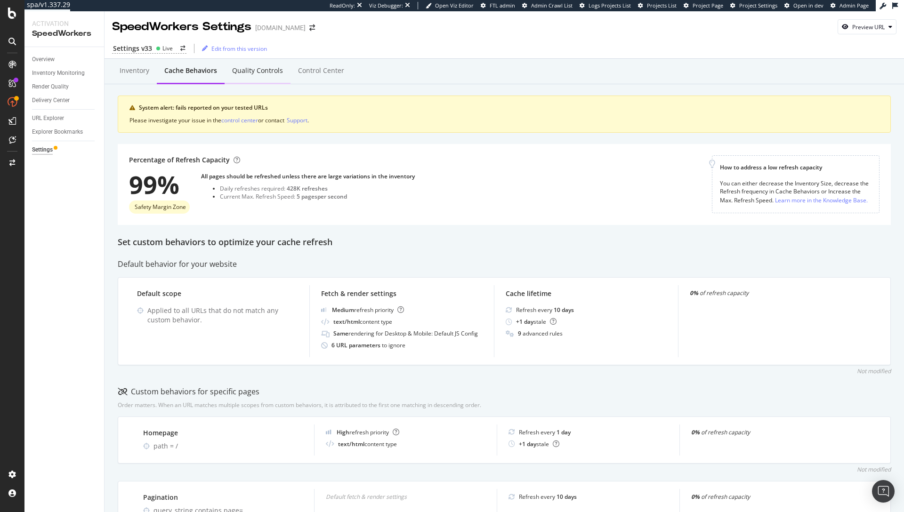
click at [239, 66] on div "Quality Controls" at bounding box center [257, 70] width 51 height 9
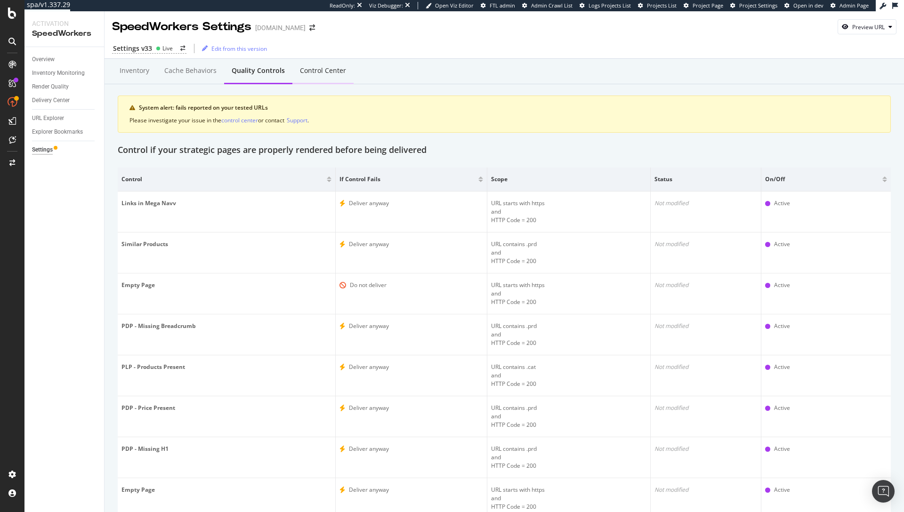
click at [304, 69] on div "Control Center" at bounding box center [323, 70] width 46 height 9
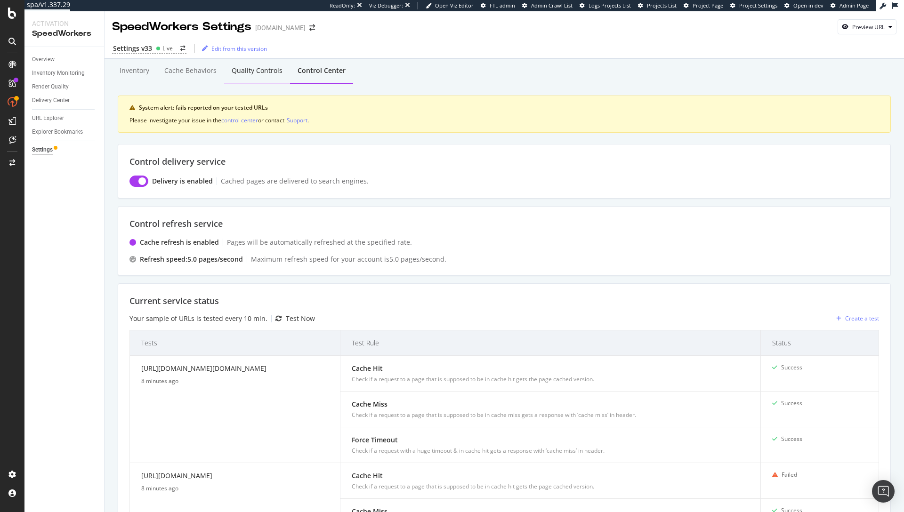
click at [260, 68] on div "Quality Controls" at bounding box center [257, 70] width 51 height 9
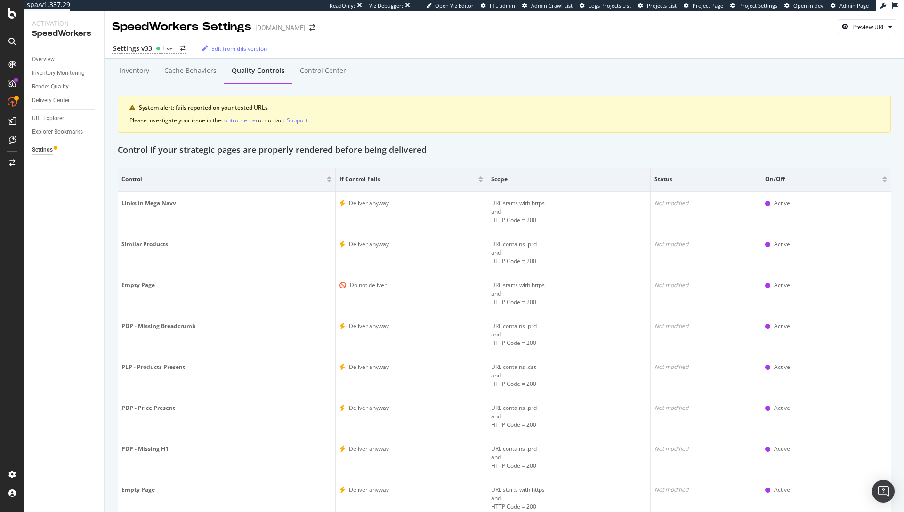
click at [365, 76] on div "Inventory Cache behaviors Quality Controls Control Center" at bounding box center [503, 71] width 799 height 25
click at [302, 74] on div "Control Center" at bounding box center [323, 70] width 46 height 9
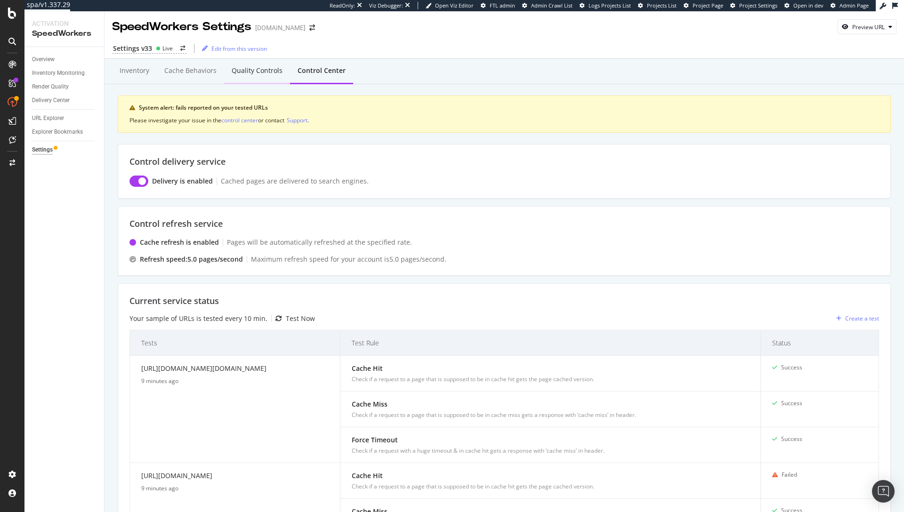
click at [257, 72] on div "Quality Controls" at bounding box center [257, 70] width 51 height 9
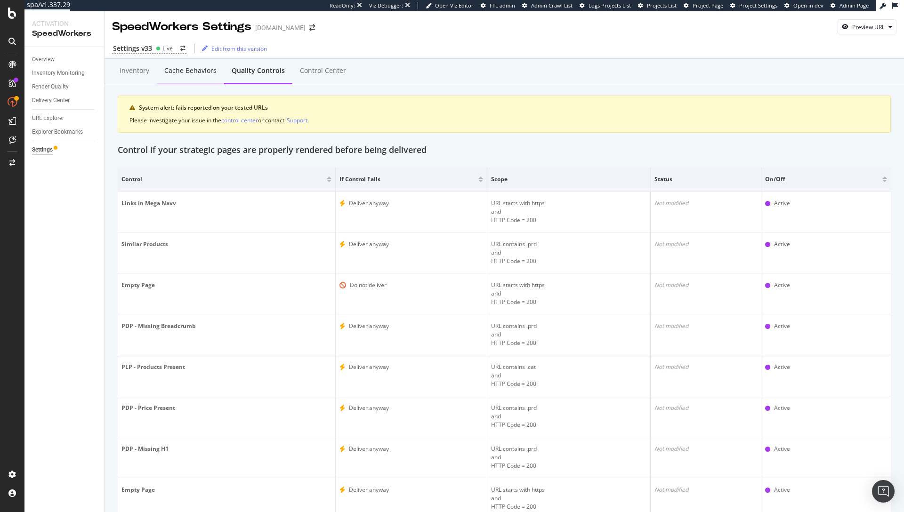
click at [179, 77] on div "Cache behaviors" at bounding box center [190, 71] width 67 height 26
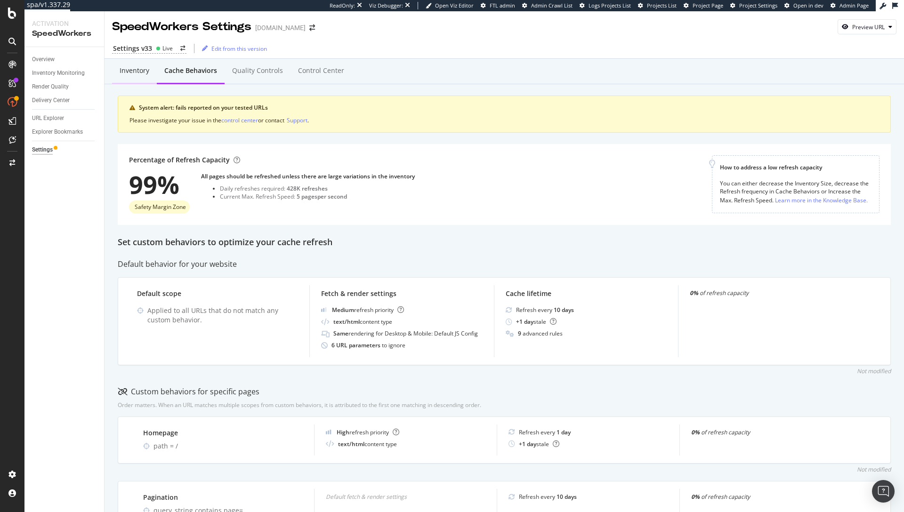
click at [133, 75] on div "Inventory" at bounding box center [134, 71] width 45 height 26
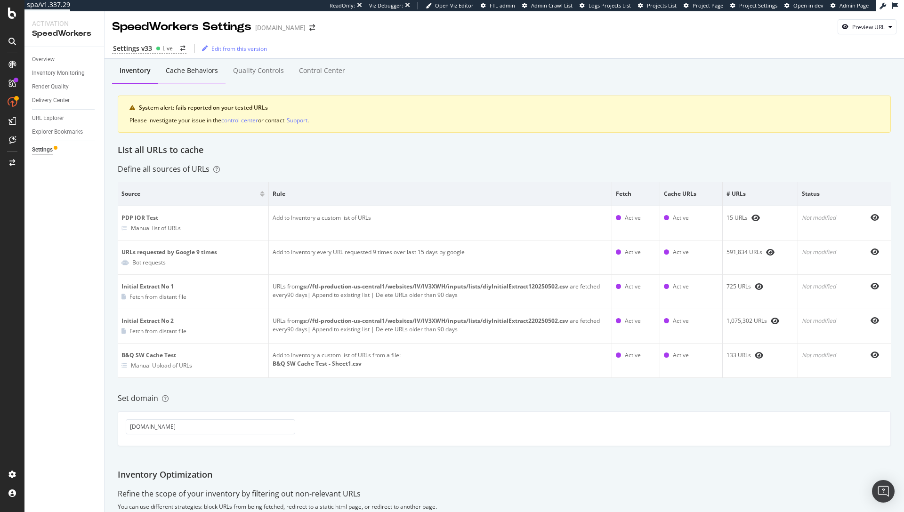
click at [176, 73] on div "Cache behaviors" at bounding box center [192, 70] width 52 height 9
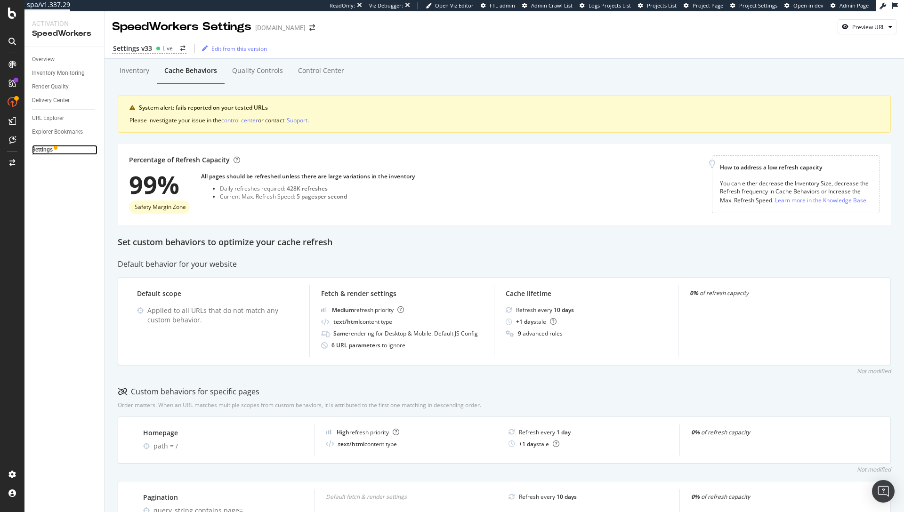
click at [43, 151] on div "Settings" at bounding box center [42, 150] width 21 height 10
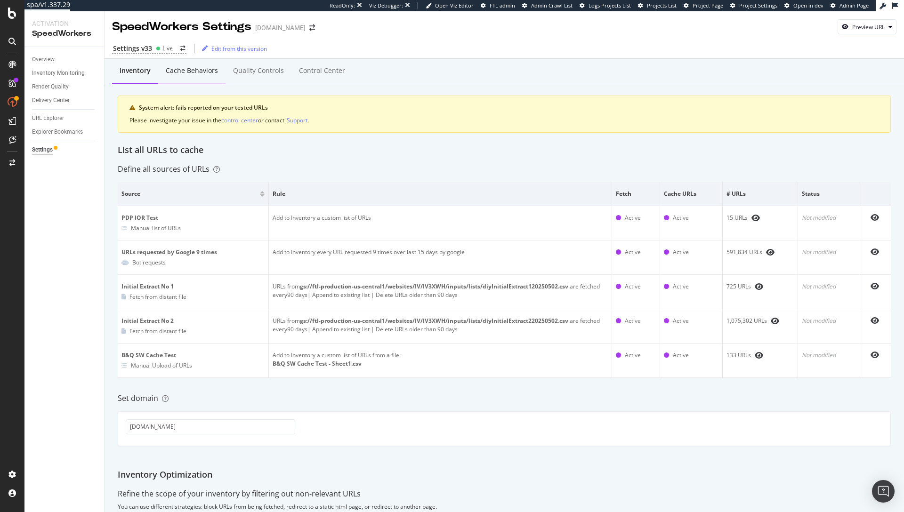
click at [198, 72] on div "Cache behaviors" at bounding box center [192, 70] width 52 height 9
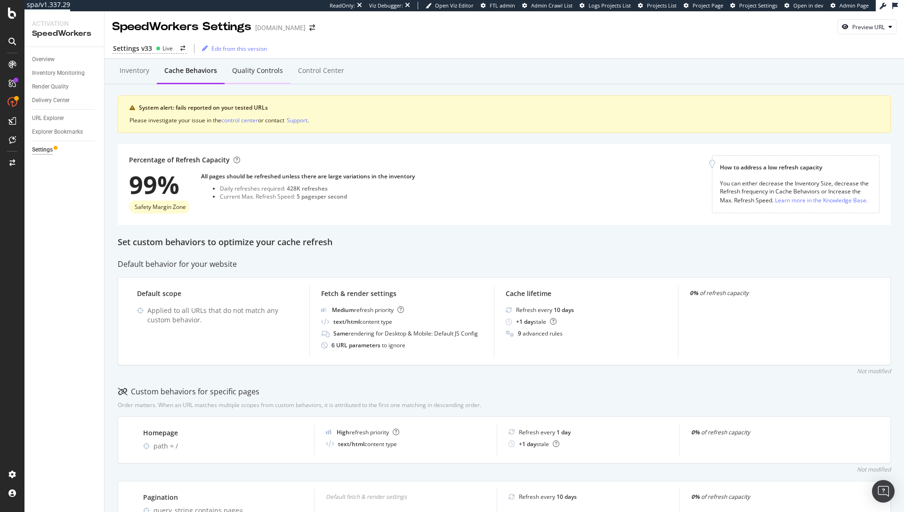
click at [267, 73] on div "Quality Controls" at bounding box center [257, 70] width 51 height 9
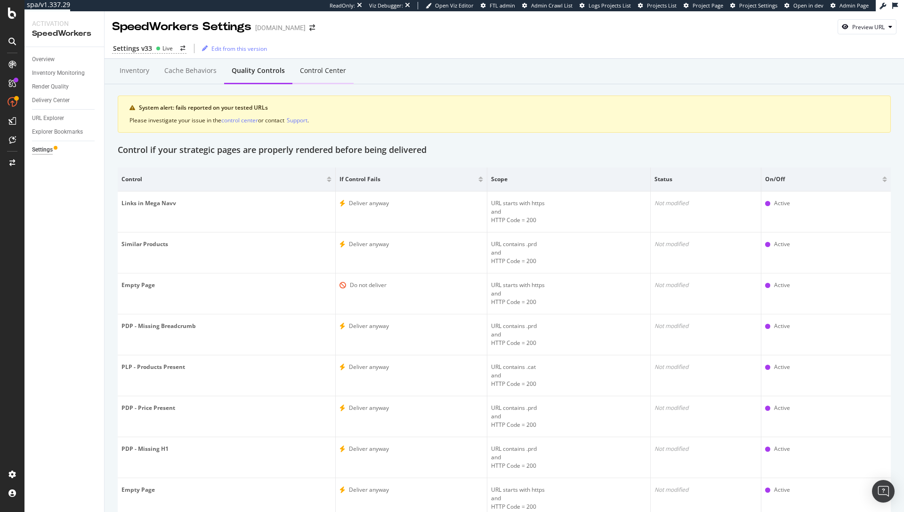
click at [327, 73] on div "Control Center" at bounding box center [323, 70] width 46 height 9
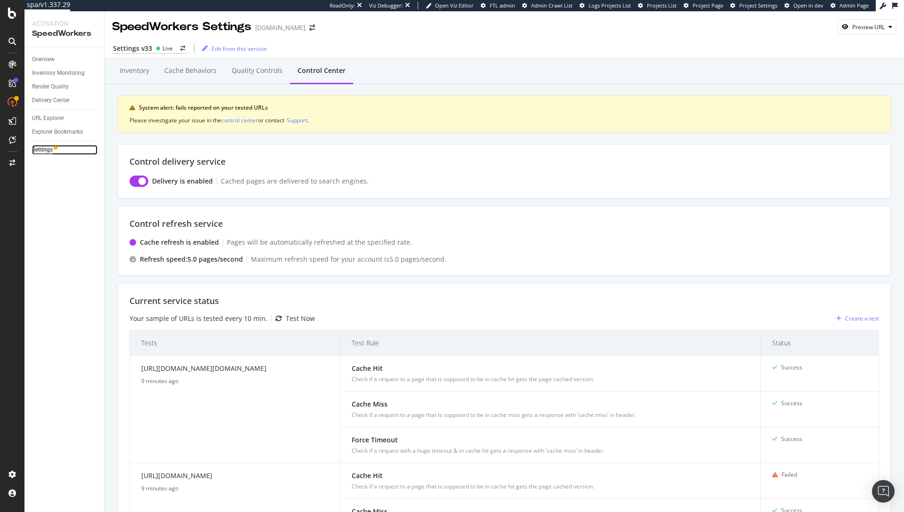
click at [45, 148] on div "Settings" at bounding box center [42, 150] width 21 height 10
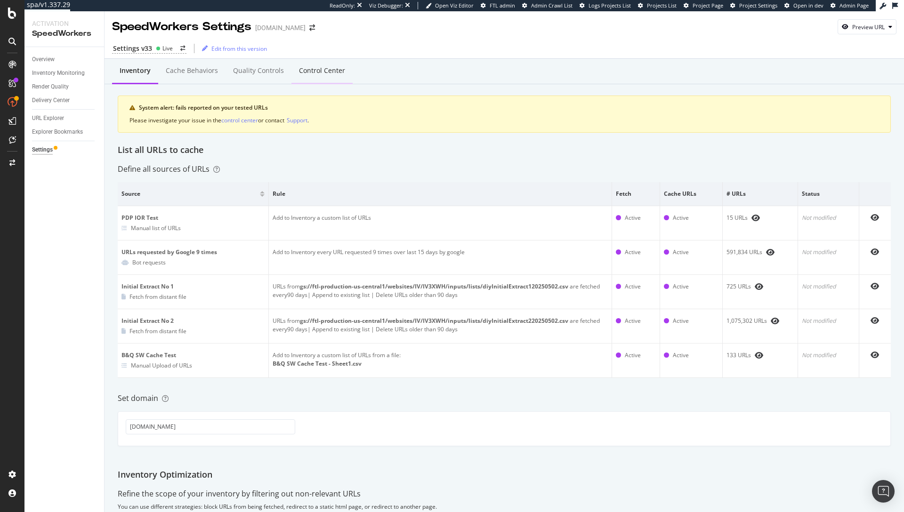
click at [317, 71] on div "Control Center" at bounding box center [322, 70] width 46 height 9
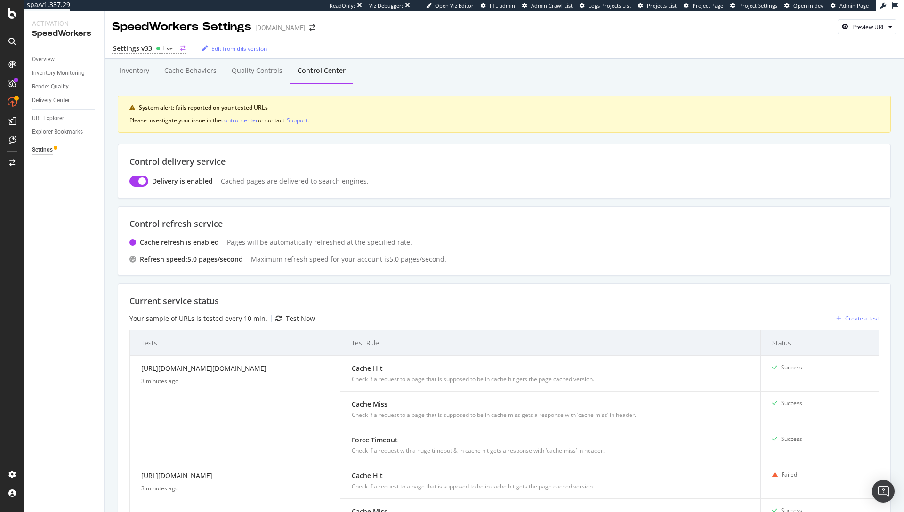
click at [164, 52] on div "Settings v33 Live" at bounding box center [149, 49] width 74 height 10
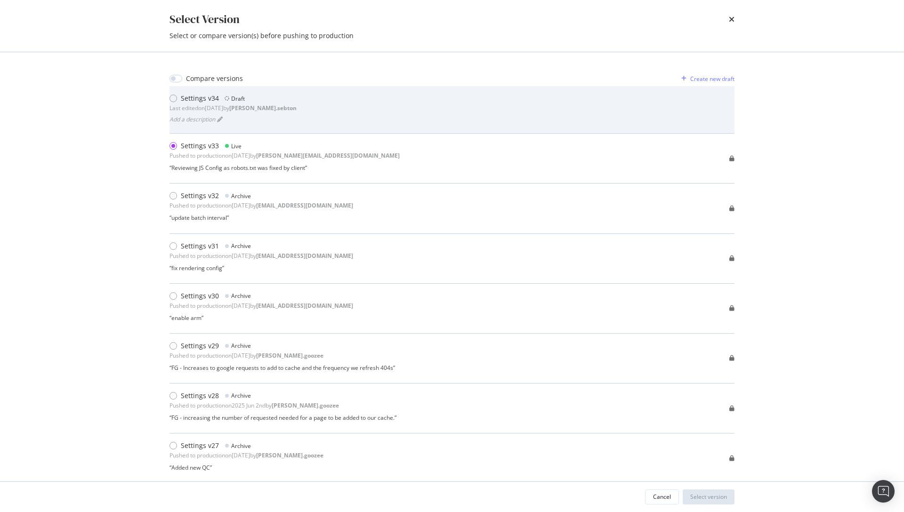
click at [247, 110] on div "Last edited on 2025 Sep 16th by anne.sebton" at bounding box center [232, 108] width 127 height 8
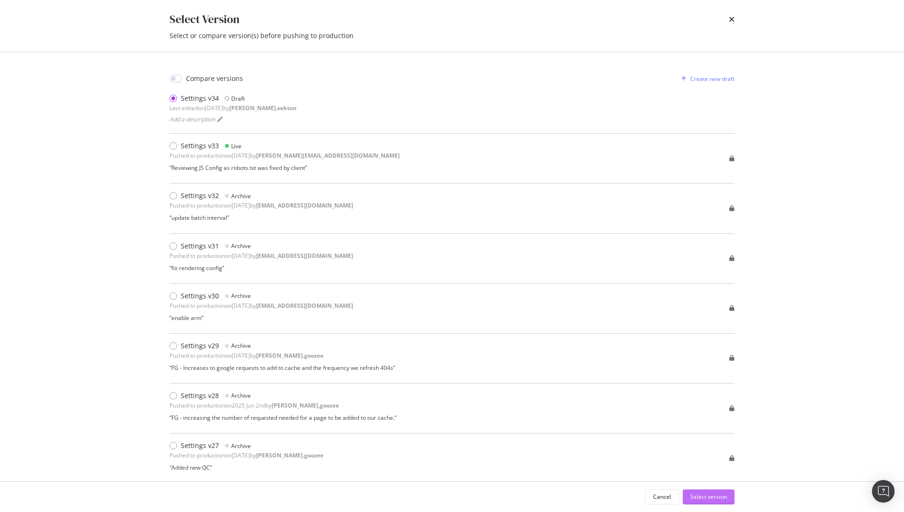
click at [711, 499] on div "Select version" at bounding box center [708, 497] width 37 height 8
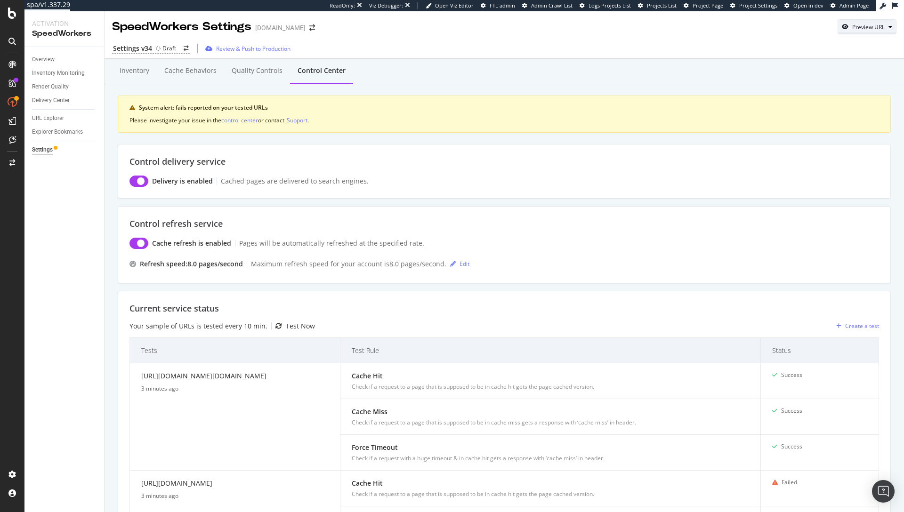
click at [888, 29] on icon "button" at bounding box center [890, 27] width 4 height 6
click at [732, 63] on div "Inventory Cache behaviors Quality Controls Control Center" at bounding box center [503, 71] width 799 height 25
click at [234, 49] on div "Review & Push to Production" at bounding box center [253, 49] width 74 height 8
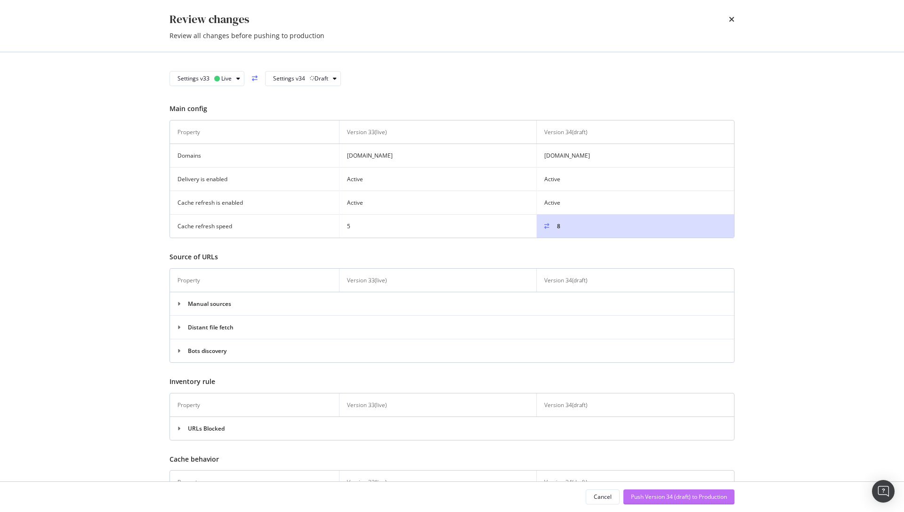
click at [683, 498] on div "Push Version 34 (draft) to Production" at bounding box center [679, 497] width 96 height 8
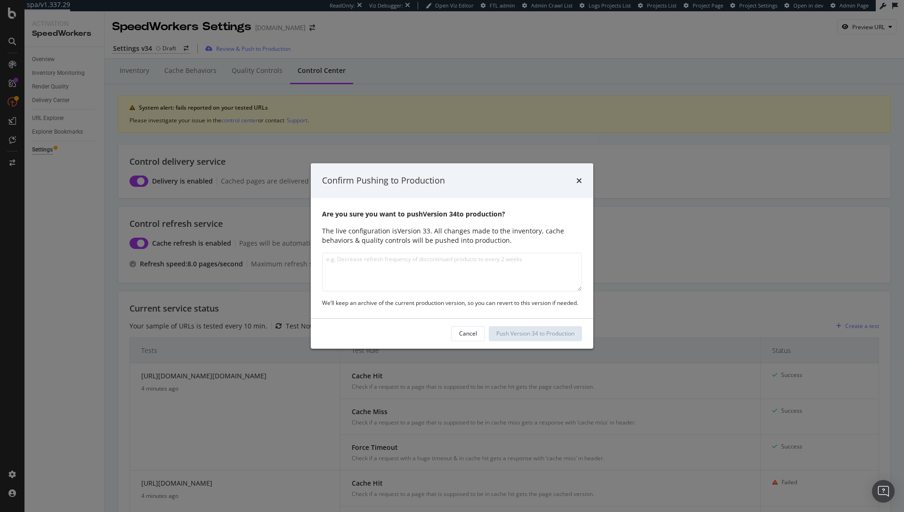
click at [478, 268] on textarea "modal" at bounding box center [452, 272] width 260 height 39
click at [473, 275] on textarea "modal" at bounding box center [452, 272] width 260 height 39
type textarea "This will show updated speed (8URL/s) in interface"
click at [543, 334] on div "Push Version 34 to Production" at bounding box center [535, 334] width 78 height 8
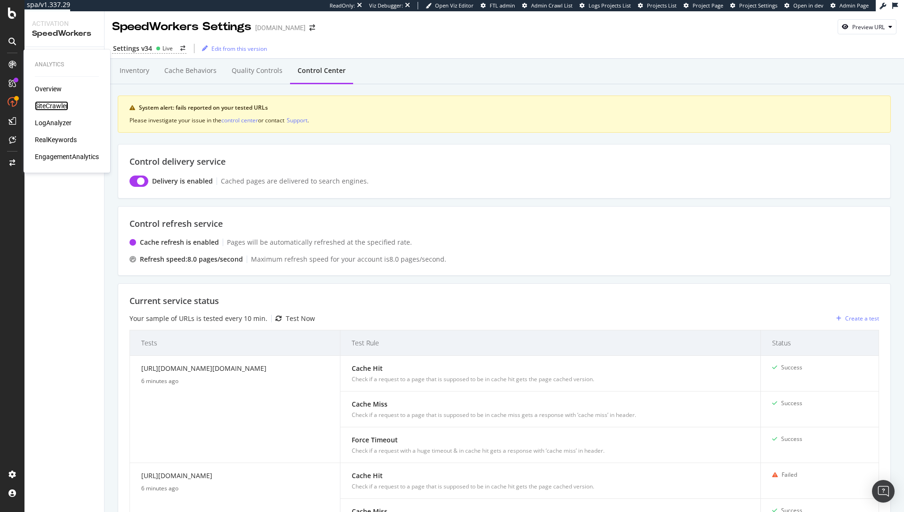
click at [44, 102] on div "SiteCrawler" at bounding box center [51, 105] width 33 height 9
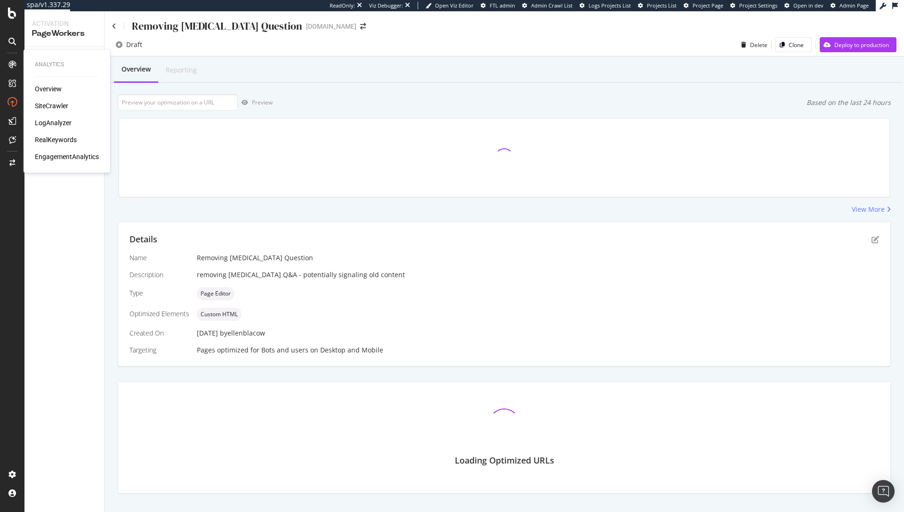
click at [47, 106] on div "SiteCrawler" at bounding box center [51, 105] width 33 height 9
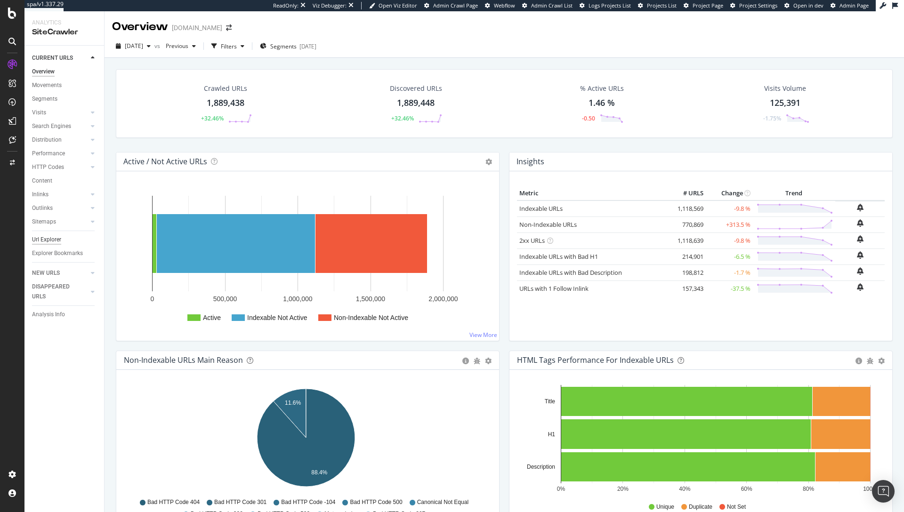
click at [51, 240] on div "Url Explorer" at bounding box center [46, 240] width 29 height 10
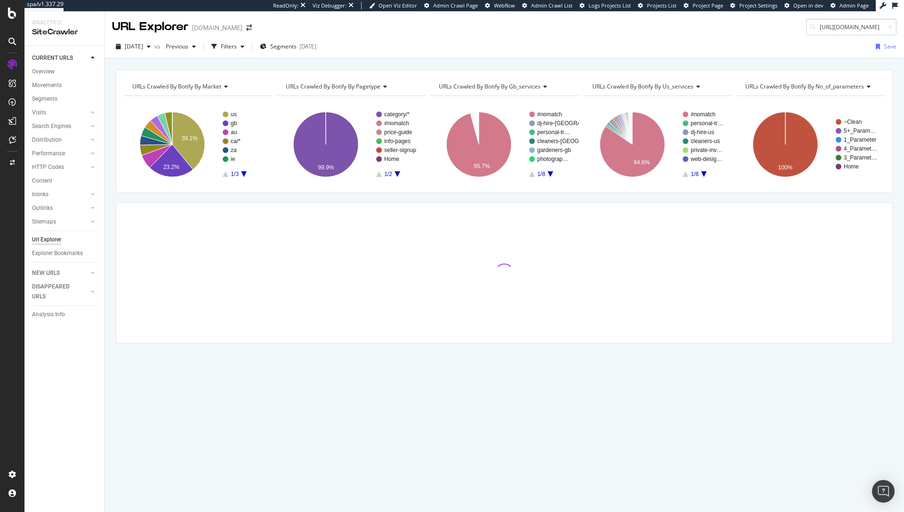
scroll to position [0, 56]
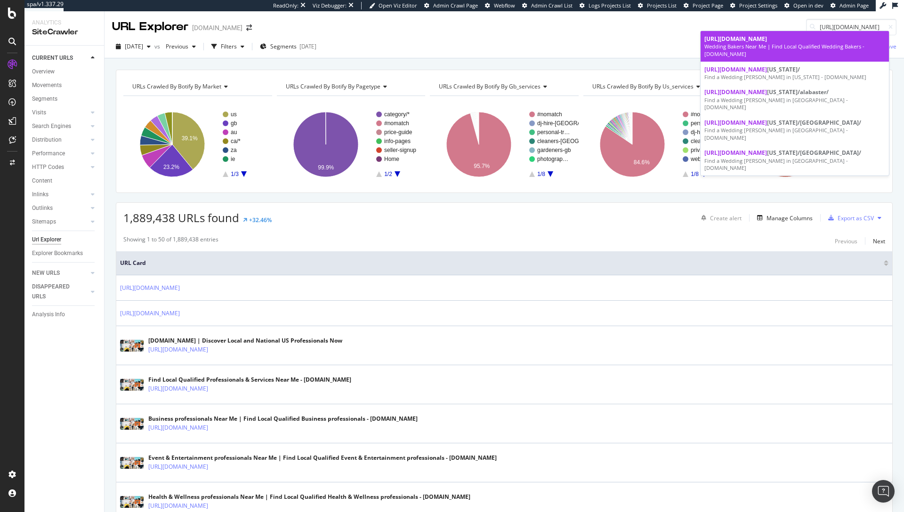
type input "[URL][DOMAIN_NAME]"
click at [787, 47] on div "Wedding Bakers Near Me | Find Local Qualified Wedding Bakers - [DOMAIN_NAME]" at bounding box center [794, 50] width 181 height 15
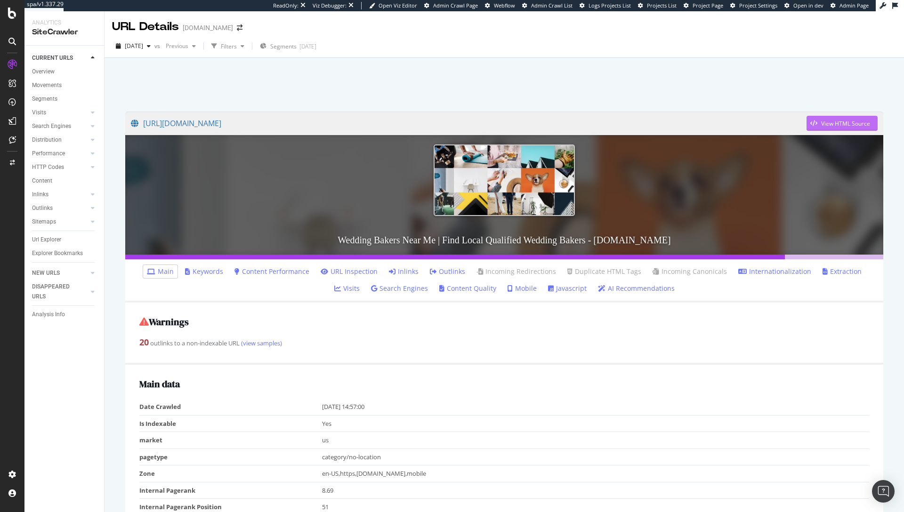
click at [830, 126] on div "View HTML Source" at bounding box center [845, 124] width 49 height 8
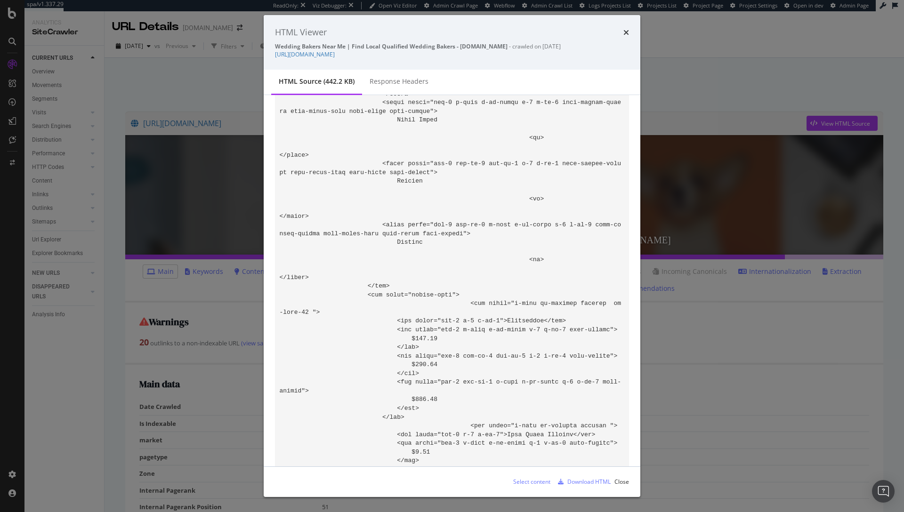
scroll to position [61358, 0]
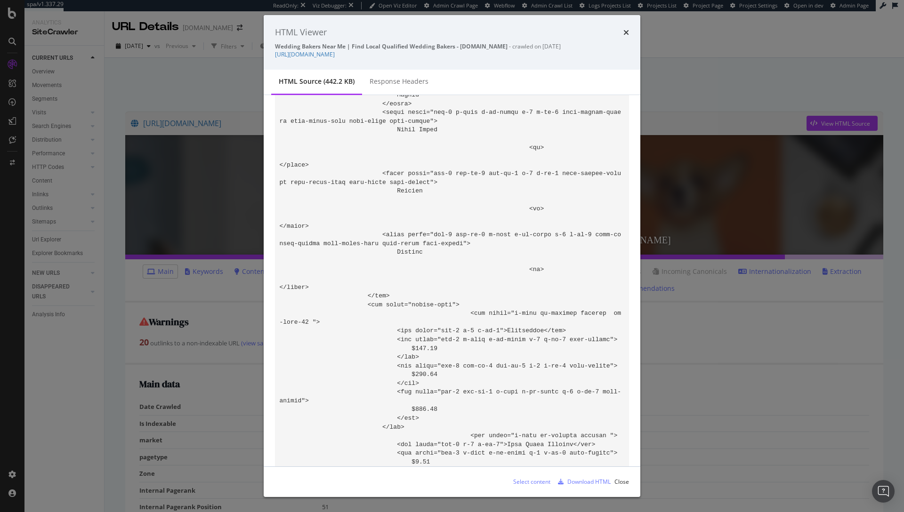
drag, startPoint x: 470, startPoint y: 313, endPoint x: 415, endPoint y: 316, distance: 54.7
click at [578, 482] on div "Download HTML" at bounding box center [588, 482] width 43 height 8
click at [630, 48] on div "HTML Viewer Wedding Bakers Near Me | Find Local Qualified Wedding Bakers - [DOM…" at bounding box center [452, 42] width 377 height 55
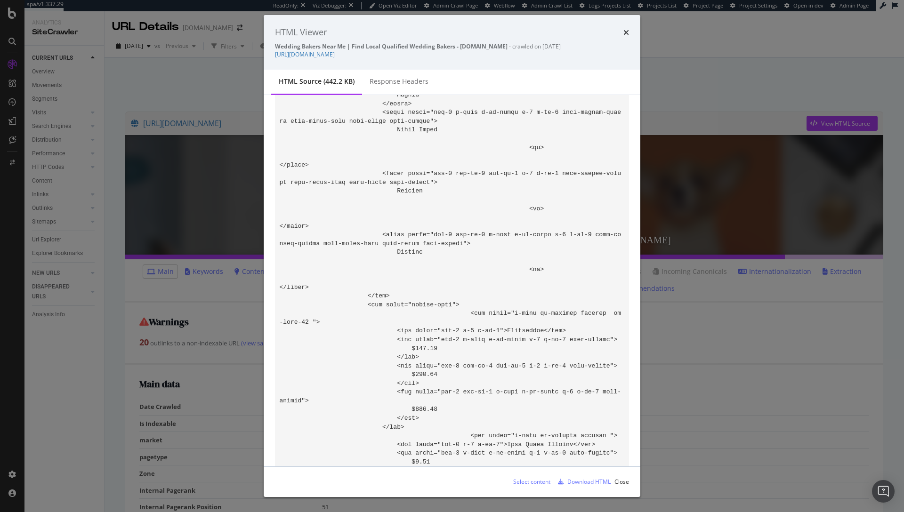
drag, startPoint x: 623, startPoint y: 32, endPoint x: 522, endPoint y: 29, distance: 101.7
click at [582, 32] on div "HTML Viewer" at bounding box center [452, 32] width 354 height 12
